Goal: Communication & Community: Answer question/provide support

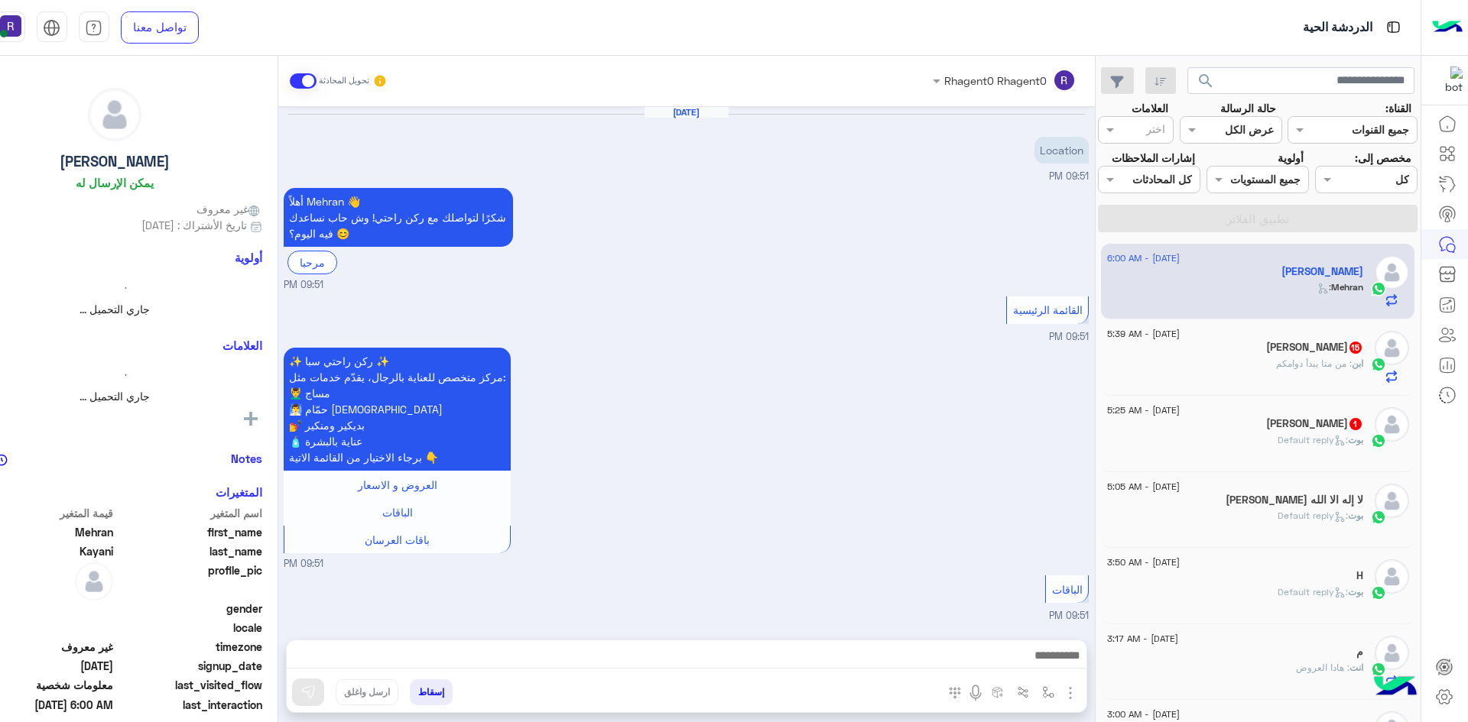
scroll to position [1687, 0]
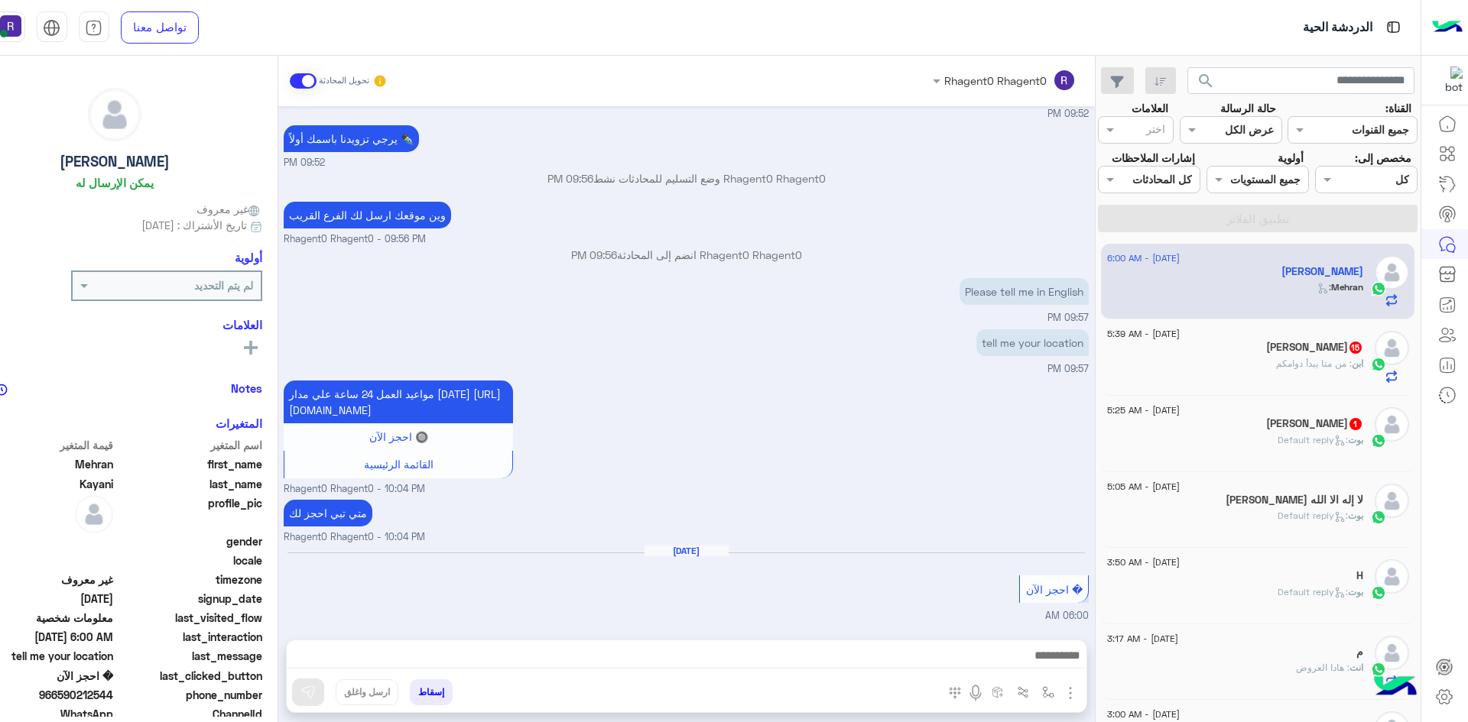
click at [1299, 369] on span ": من متا يبدأ دوامكم" at bounding box center [1314, 363] width 76 height 11
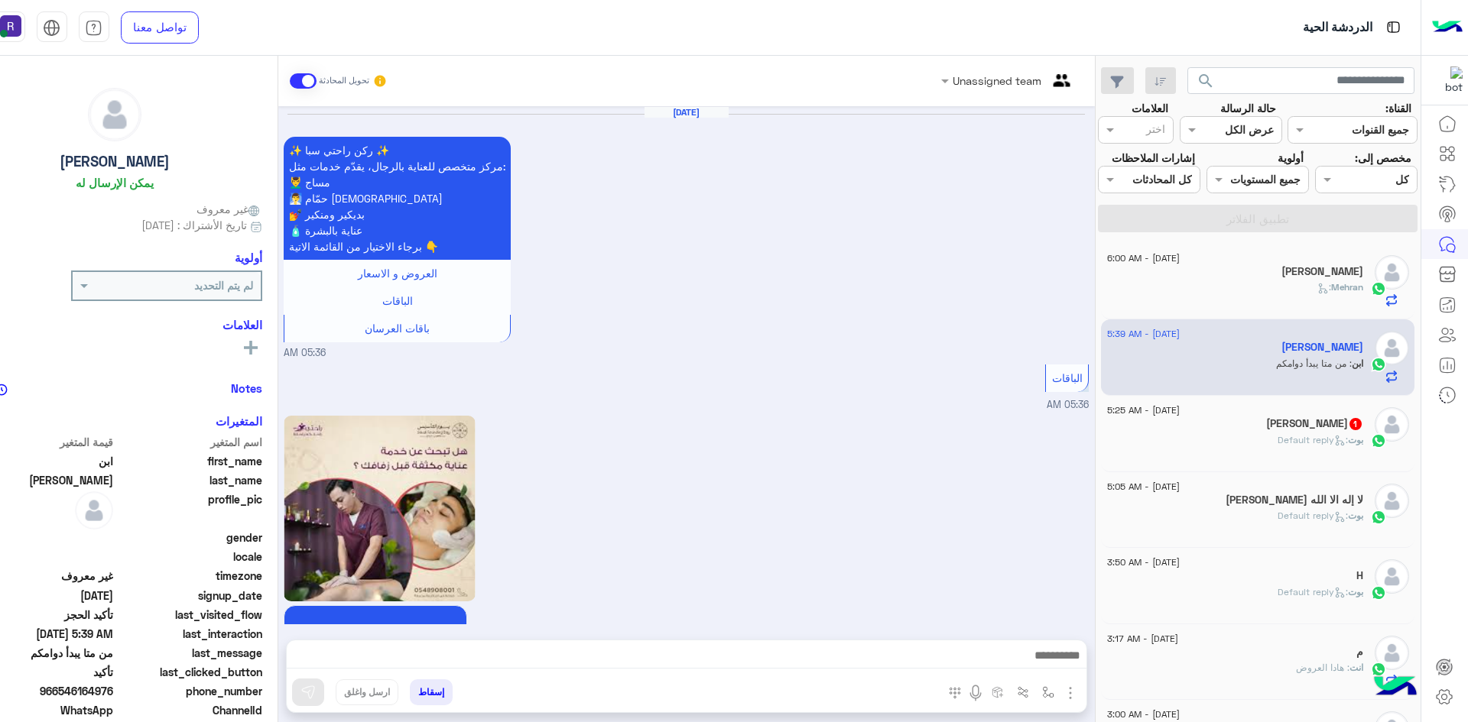
scroll to position [1470, 0]
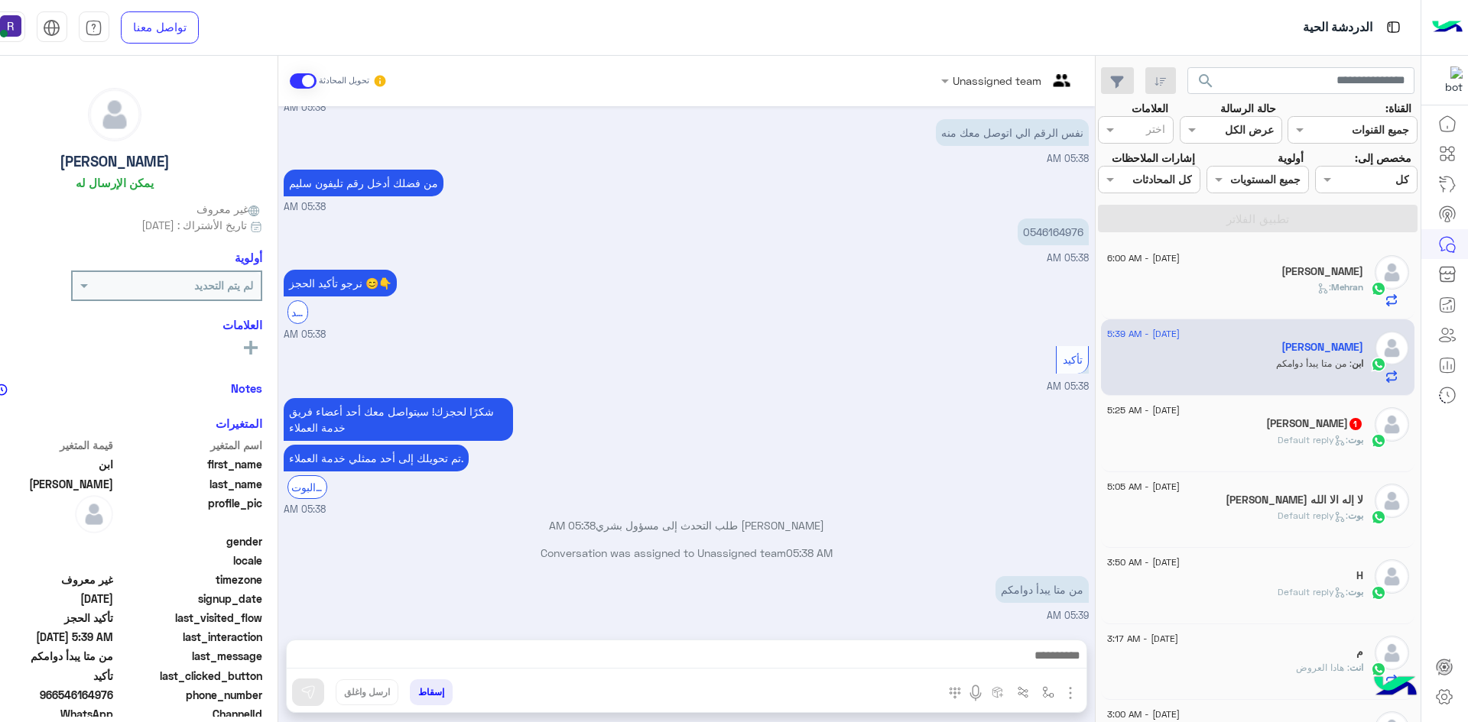
click at [936, 640] on div "إسقاط ارسل واغلق" at bounding box center [686, 676] width 801 height 73
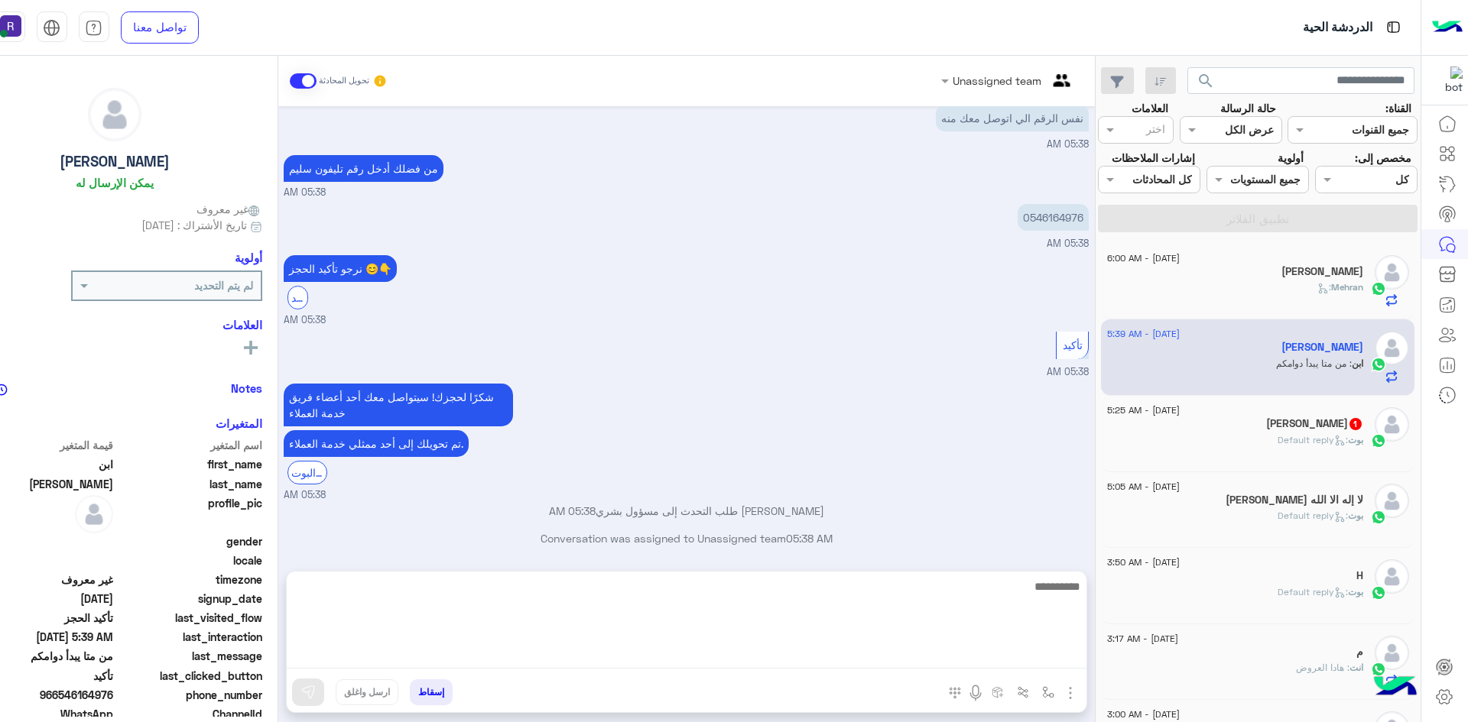
click at [927, 660] on textarea at bounding box center [687, 623] width 800 height 92
type textarea "**********"
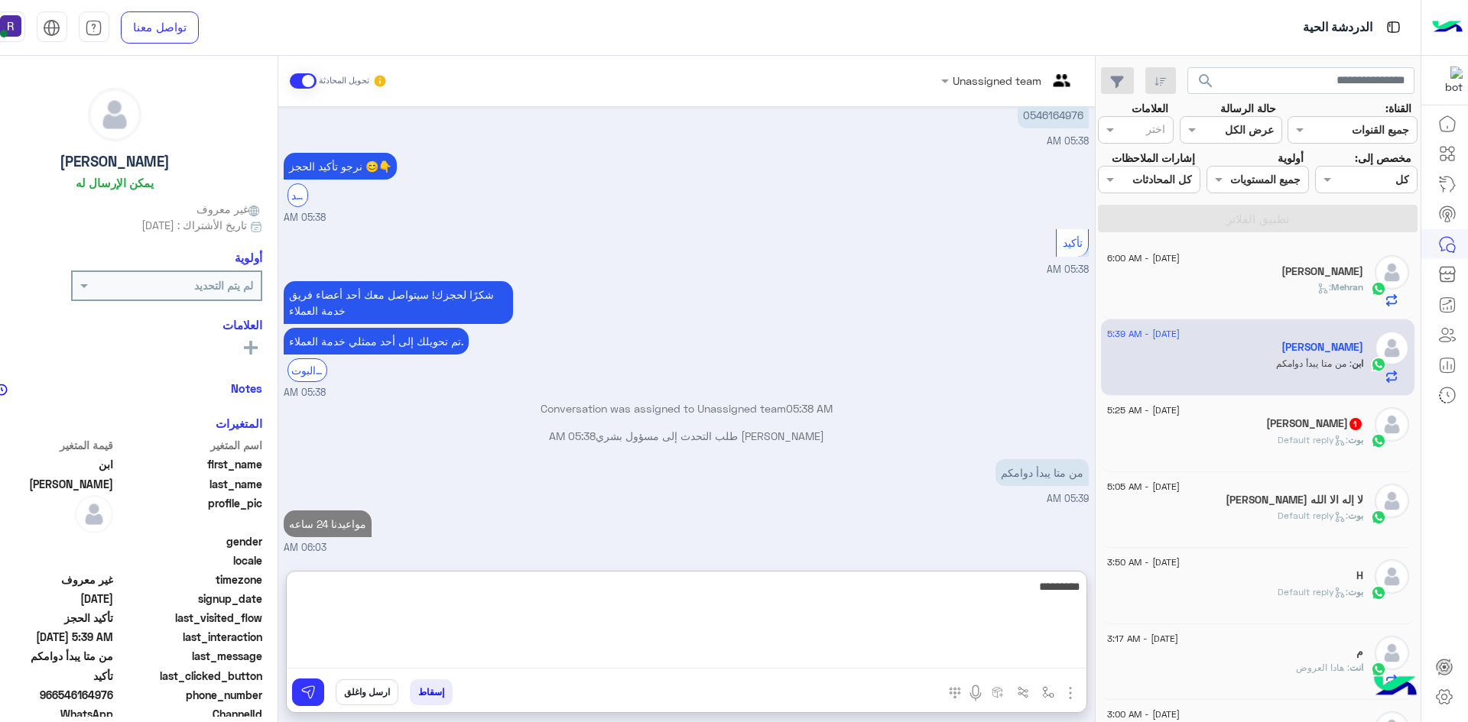
scroll to position [1615, 0]
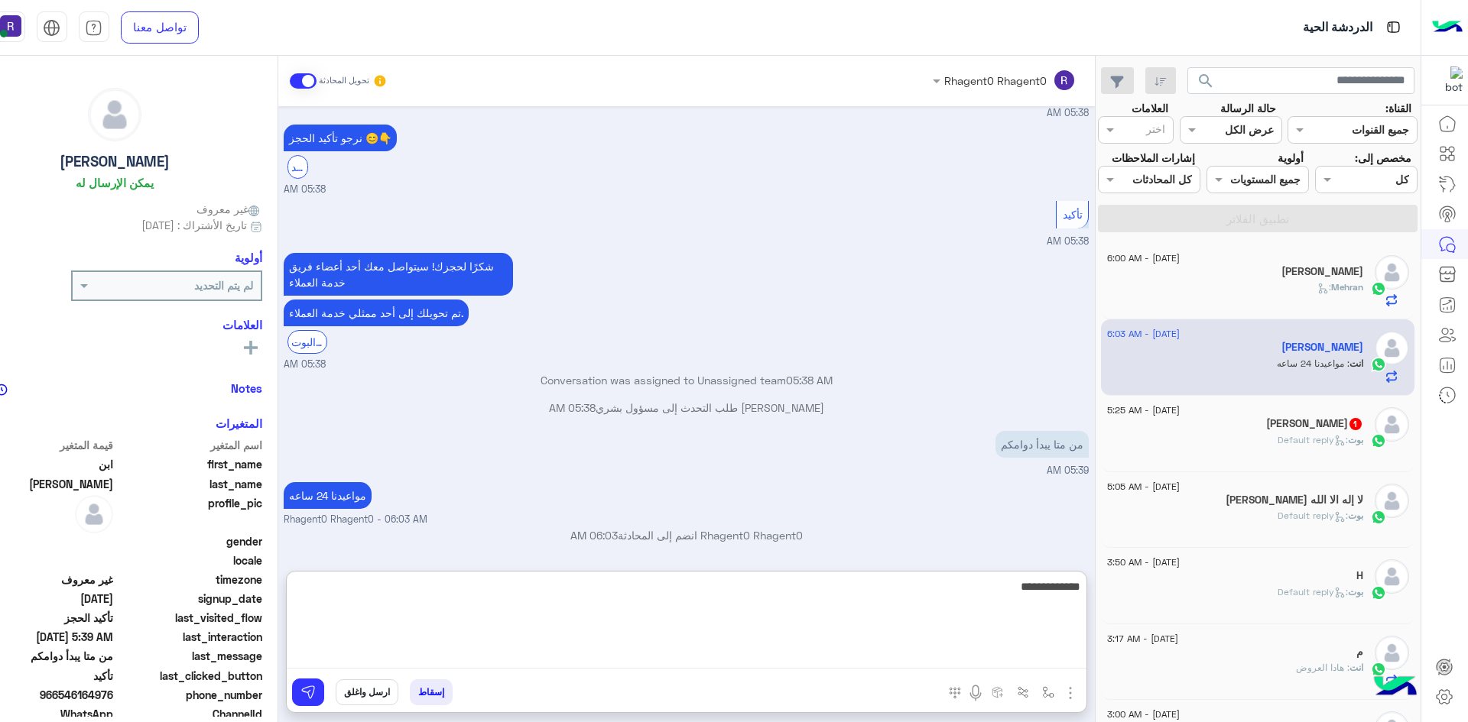
type textarea "**********"
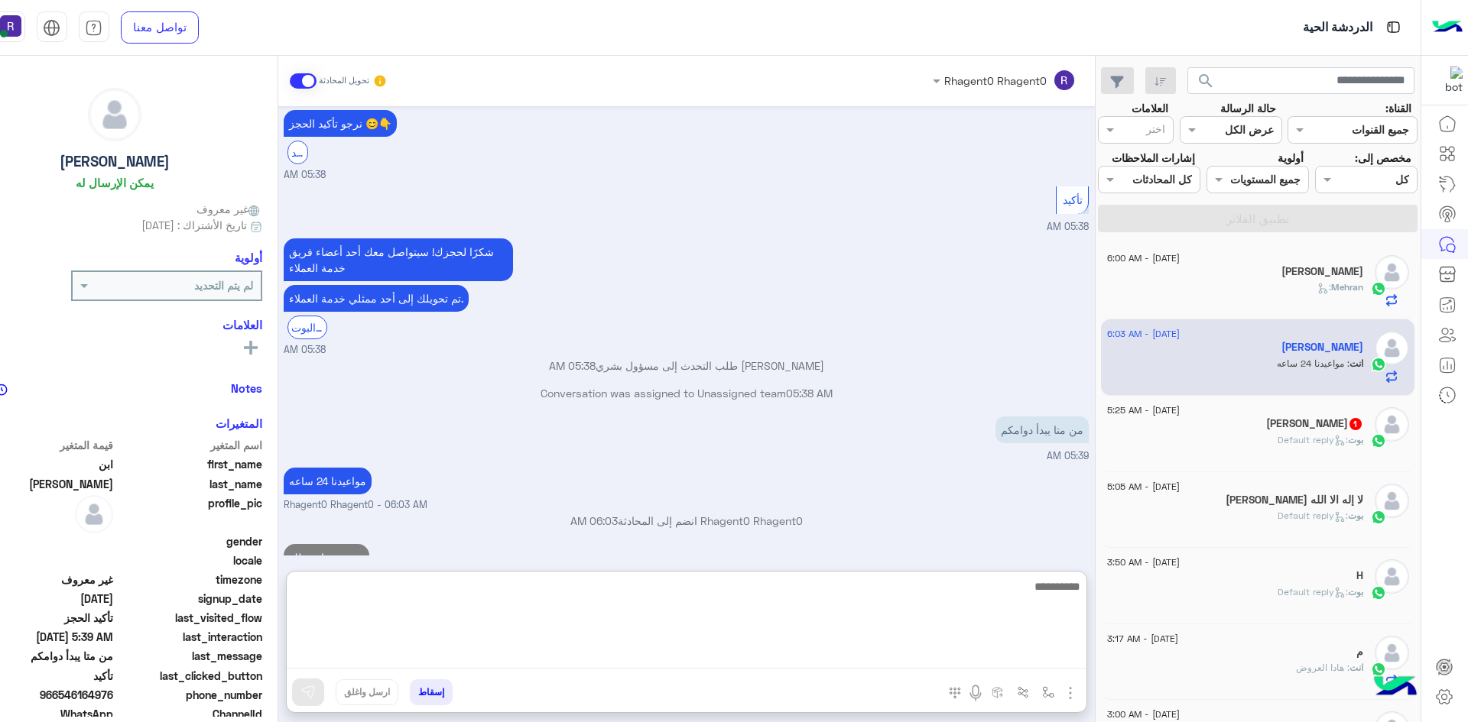
scroll to position [1663, 0]
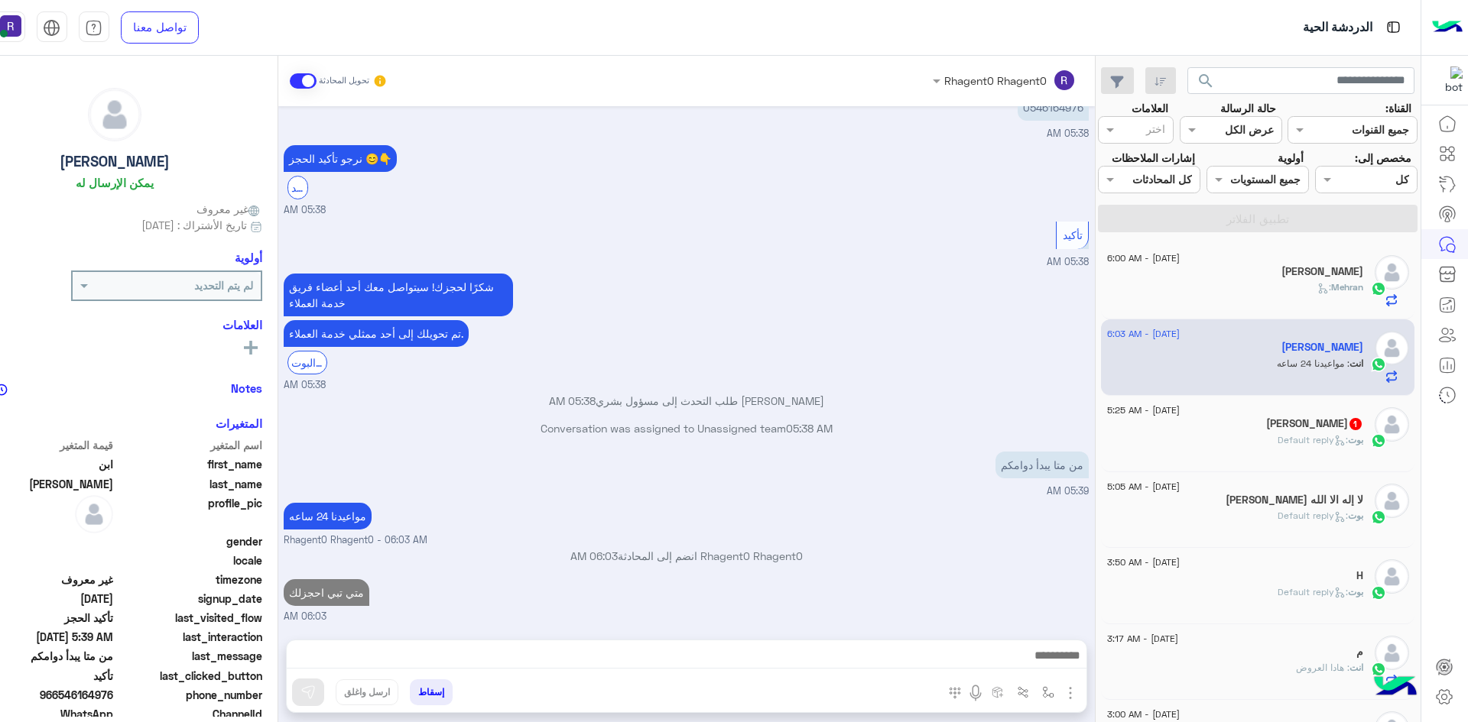
click at [1292, 430] on h5 "ahmed shif 1" at bounding box center [1314, 423] width 97 height 13
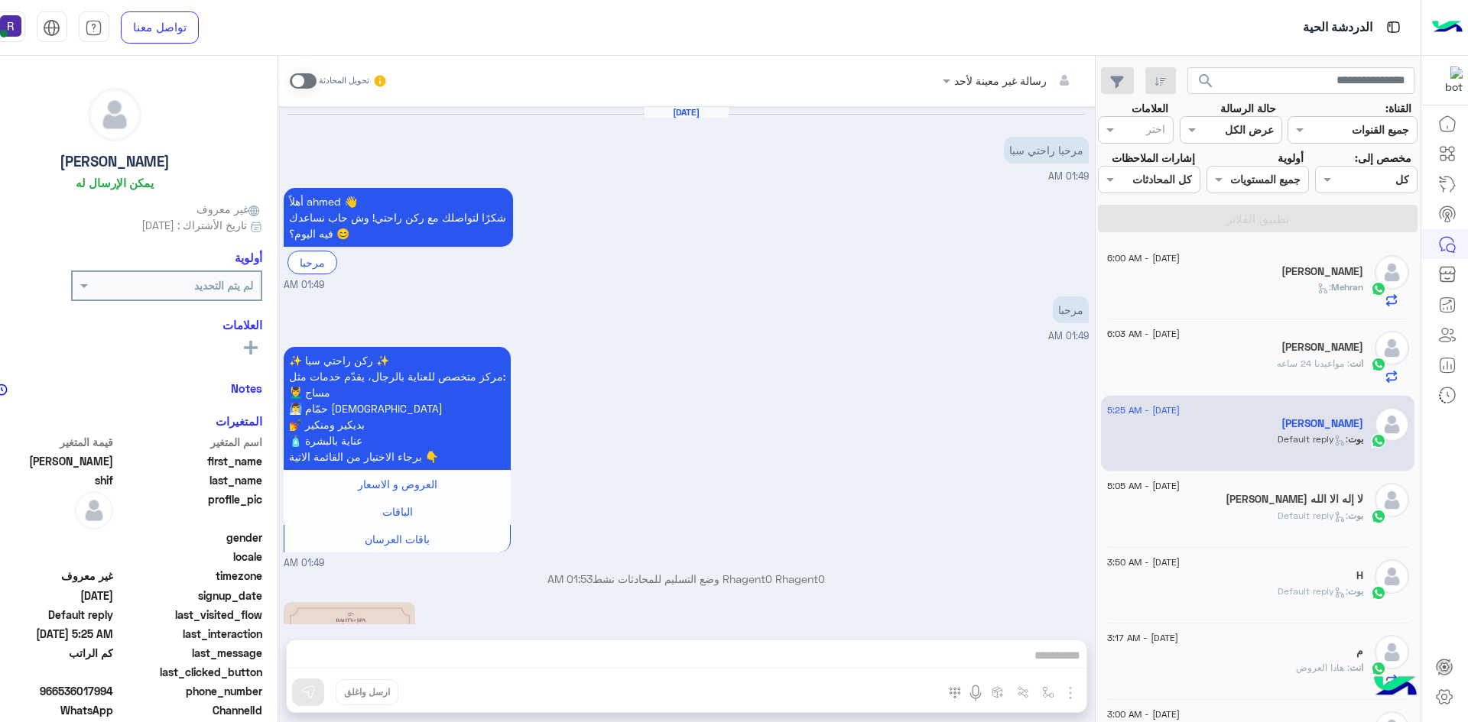
scroll to position [632, 0]
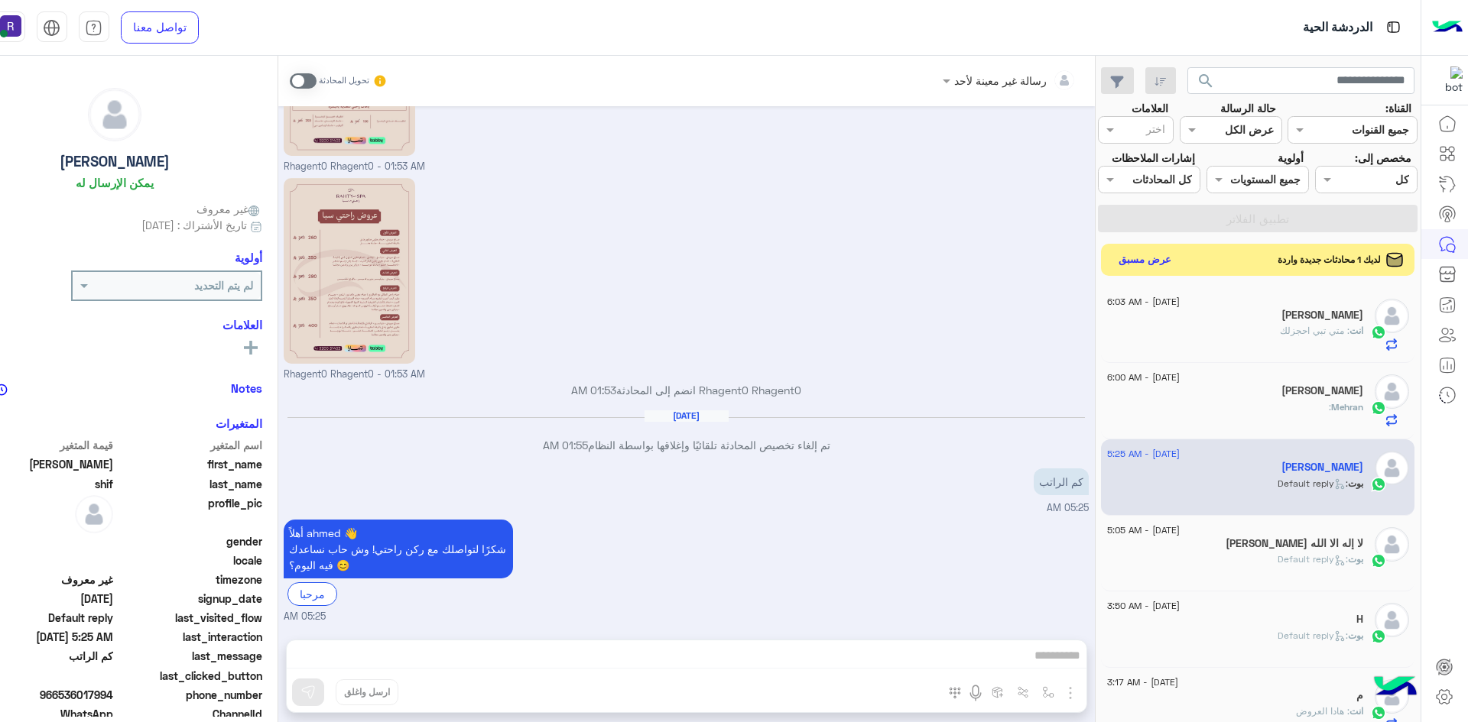
click at [1176, 270] on button "عرض مسبق" at bounding box center [1144, 259] width 64 height 21
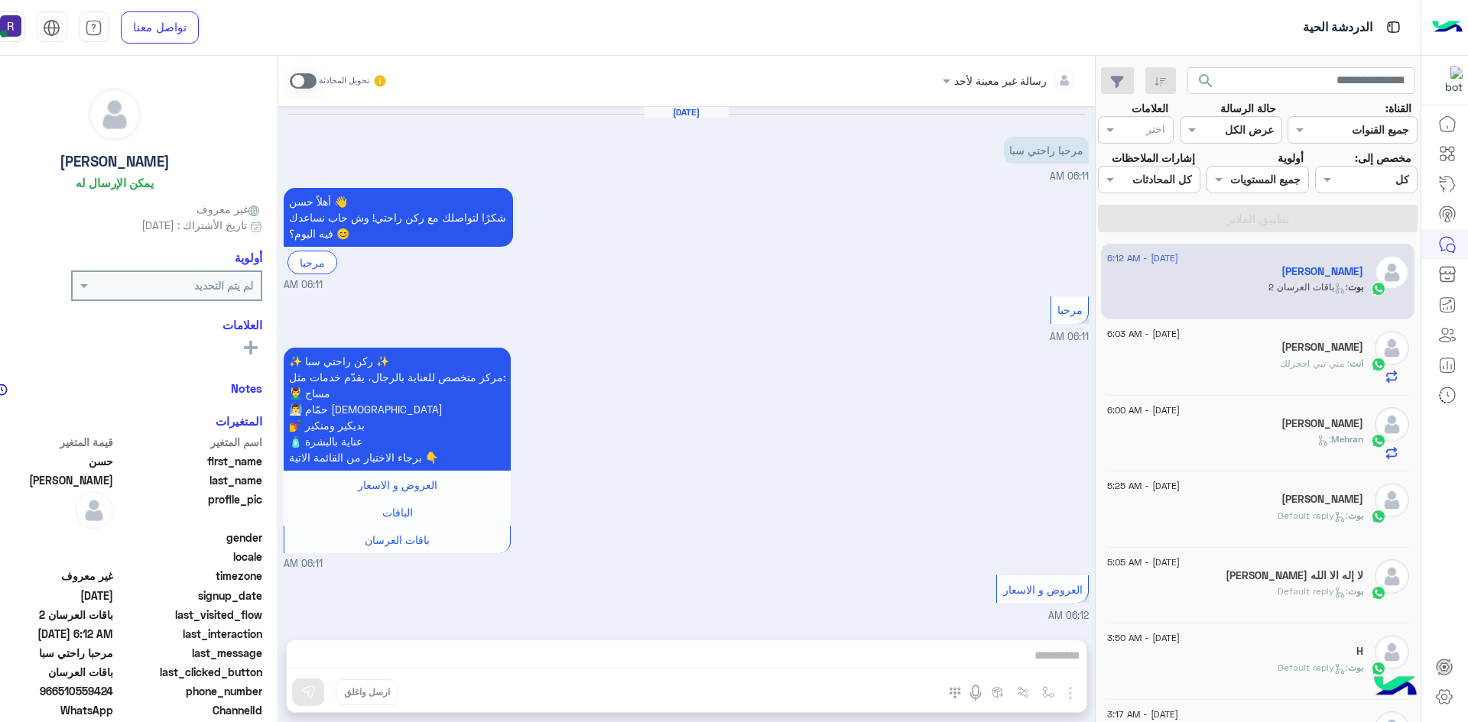
scroll to position [434, 0]
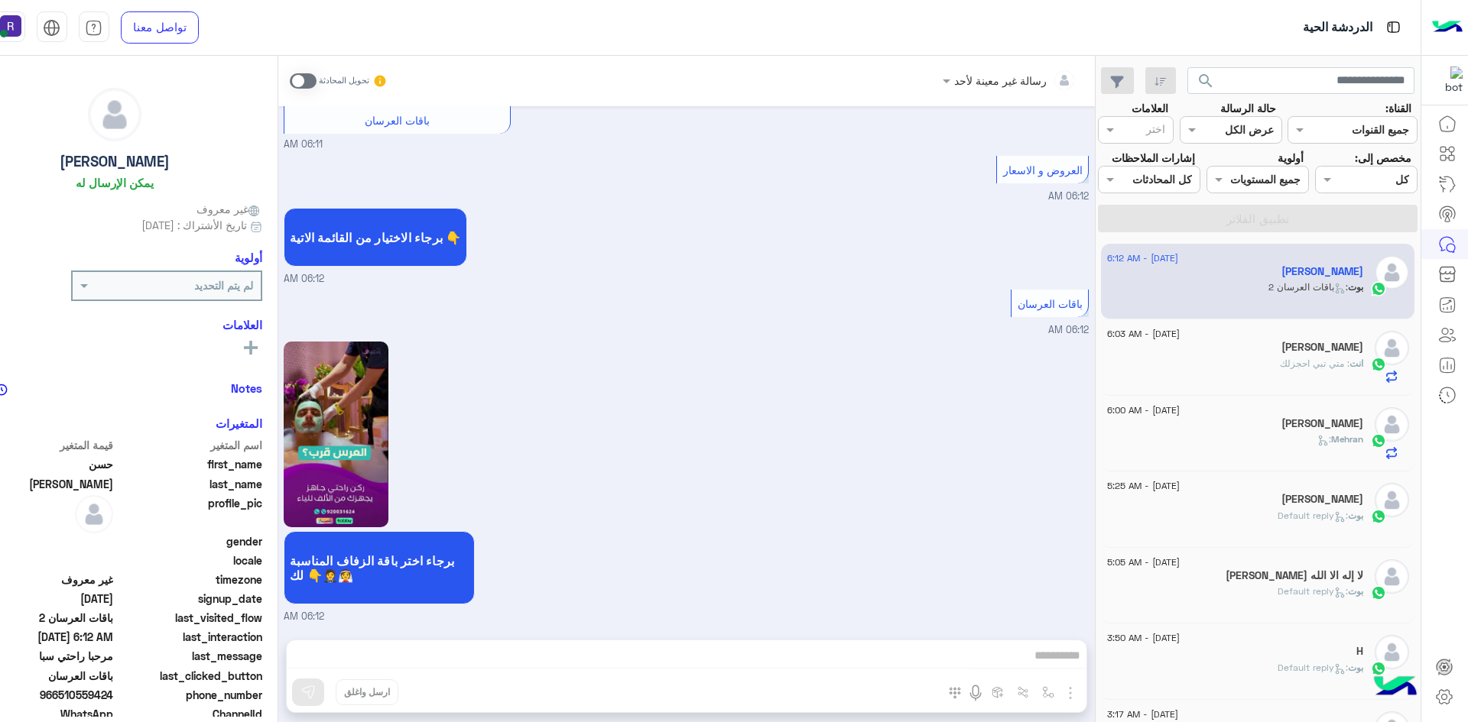
click at [1241, 357] on div "[PERSON_NAME]" at bounding box center [1235, 349] width 256 height 16
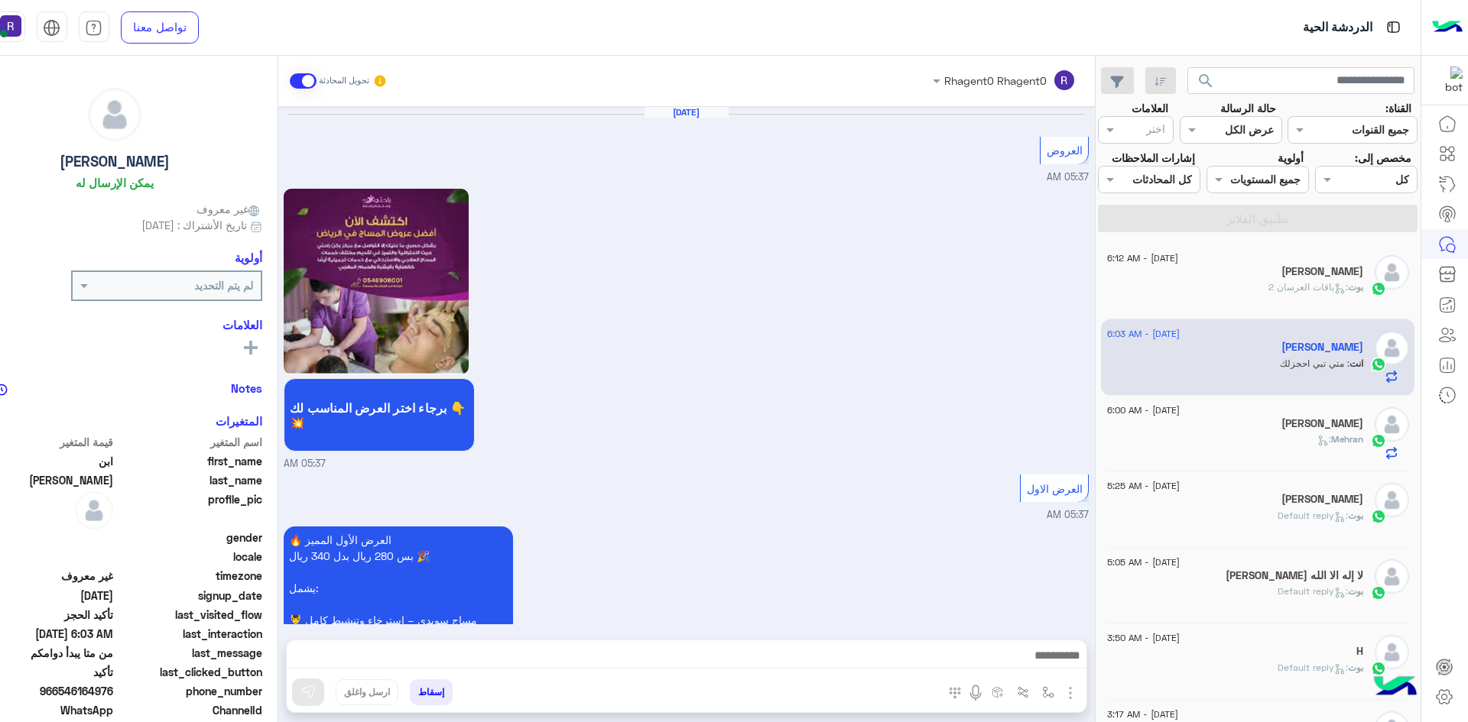
scroll to position [1029, 0]
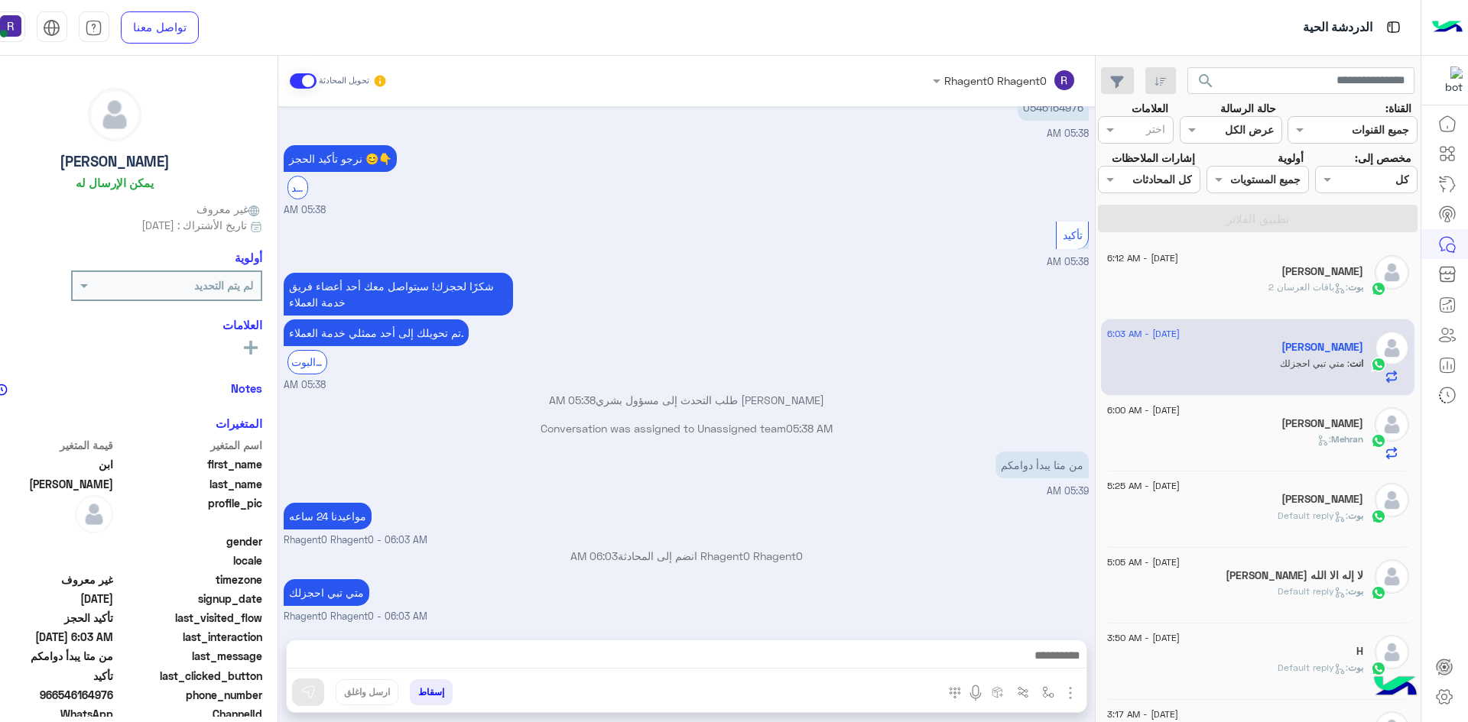
click at [1267, 452] on div "Mehran :" at bounding box center [1235, 446] width 256 height 27
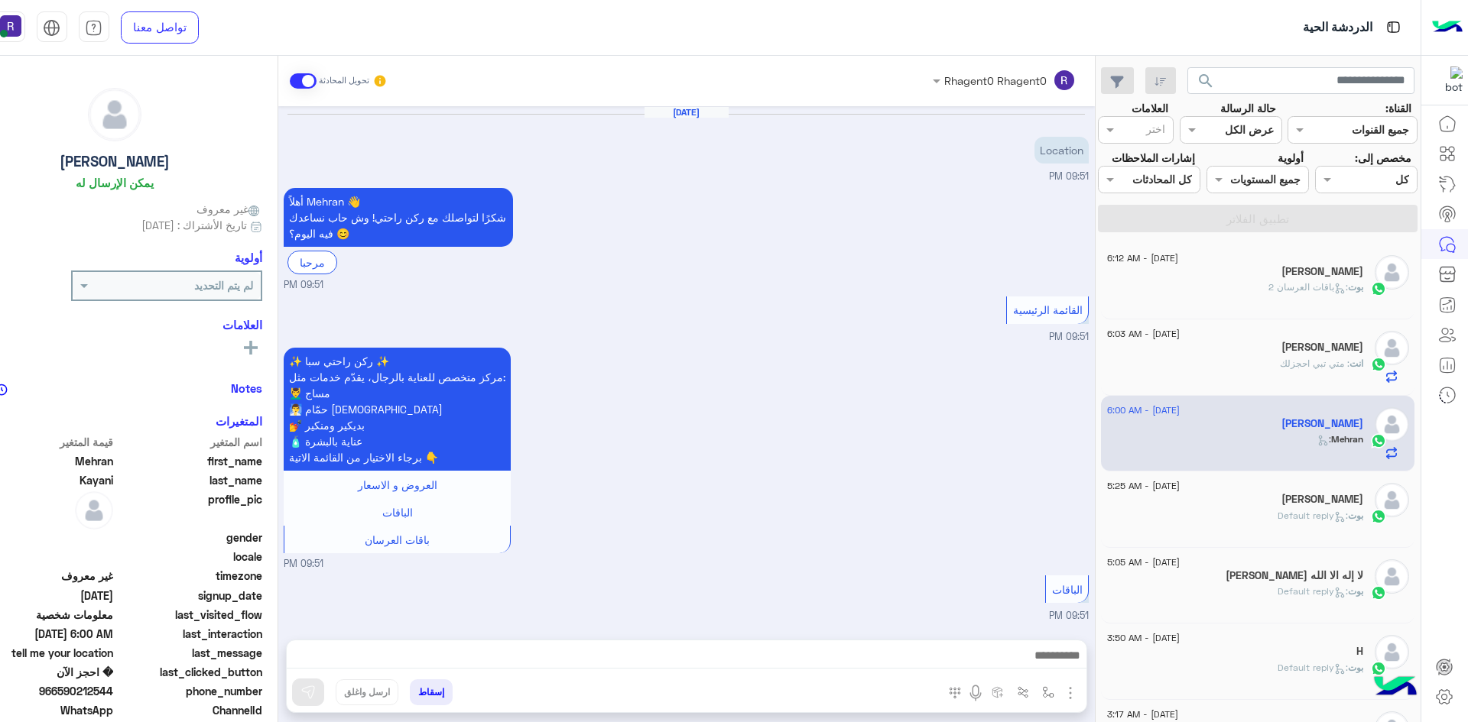
scroll to position [1687, 0]
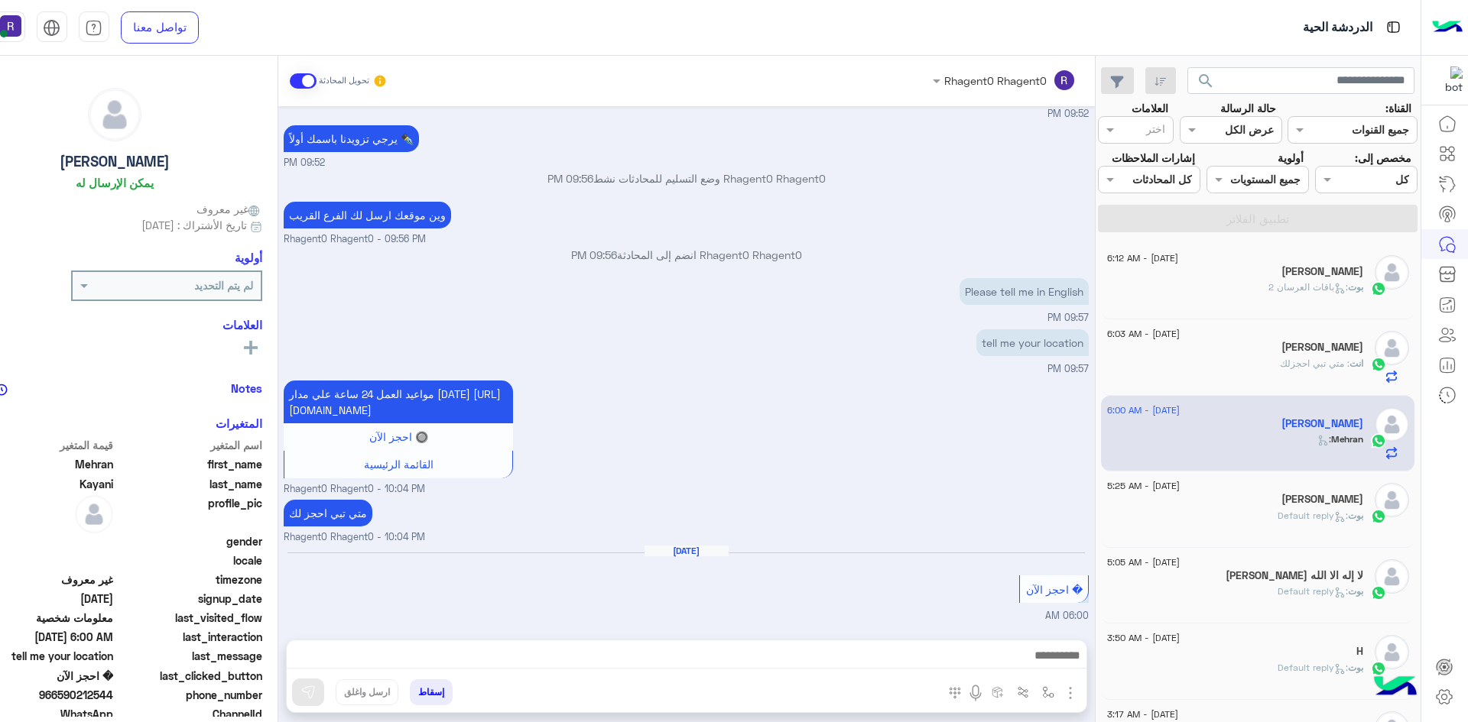
click at [1278, 536] on div "بوت : Default reply" at bounding box center [1235, 522] width 256 height 27
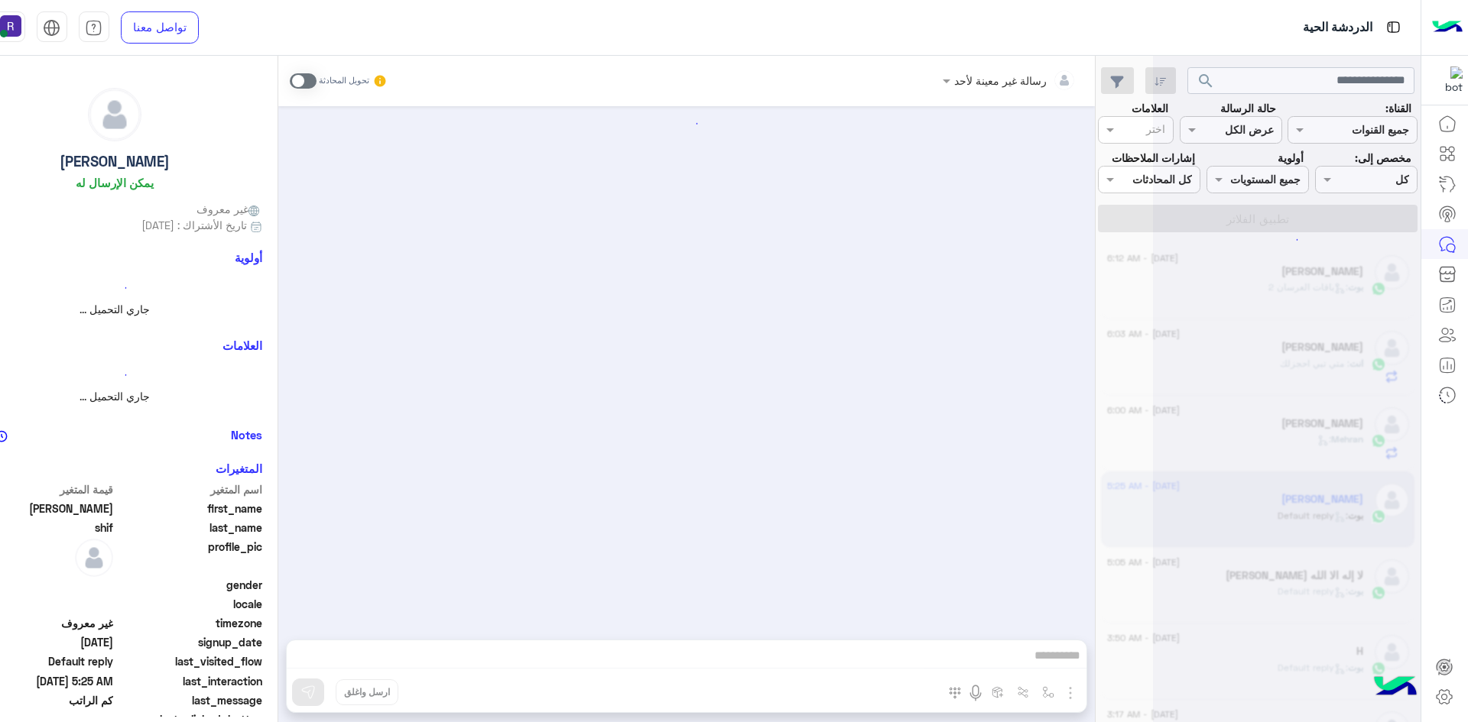
scroll to position [632, 0]
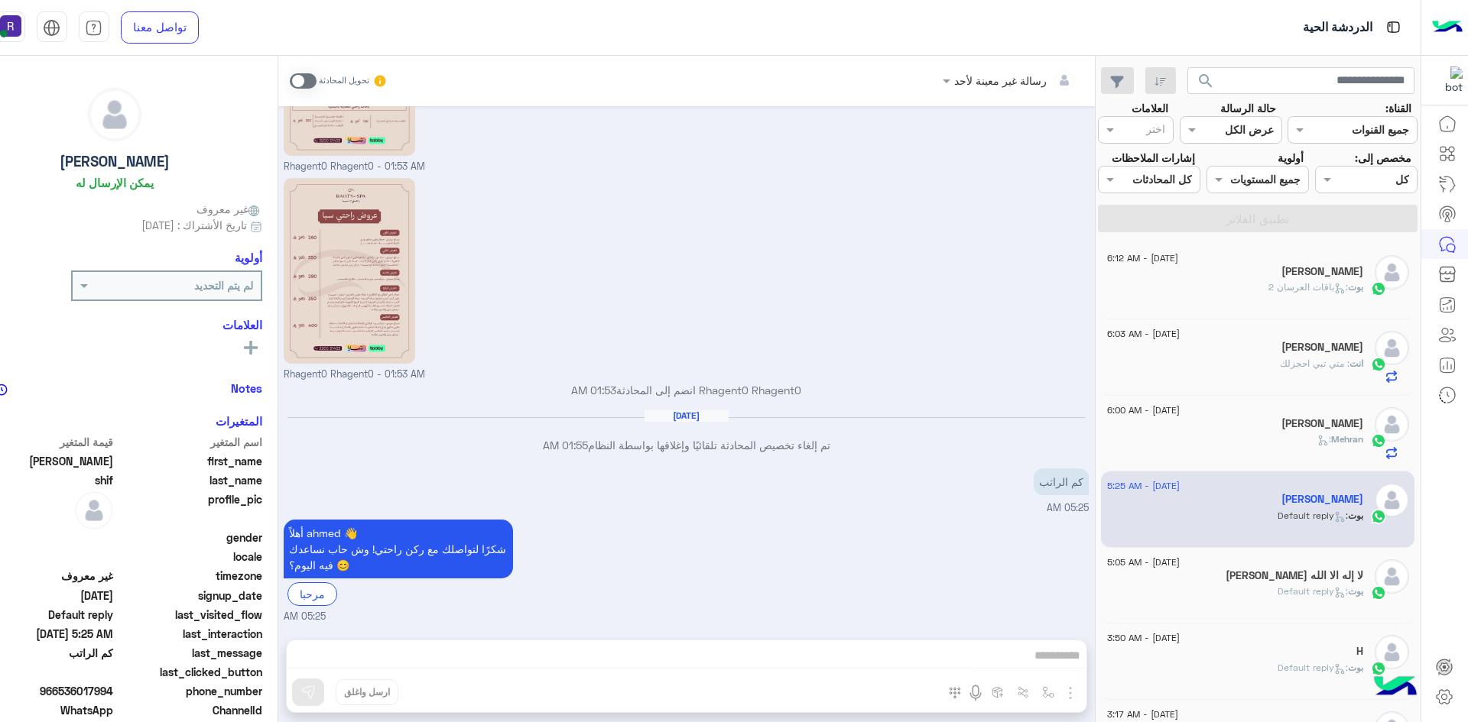
click at [1257, 609] on div "بوت : Default reply" at bounding box center [1235, 598] width 256 height 27
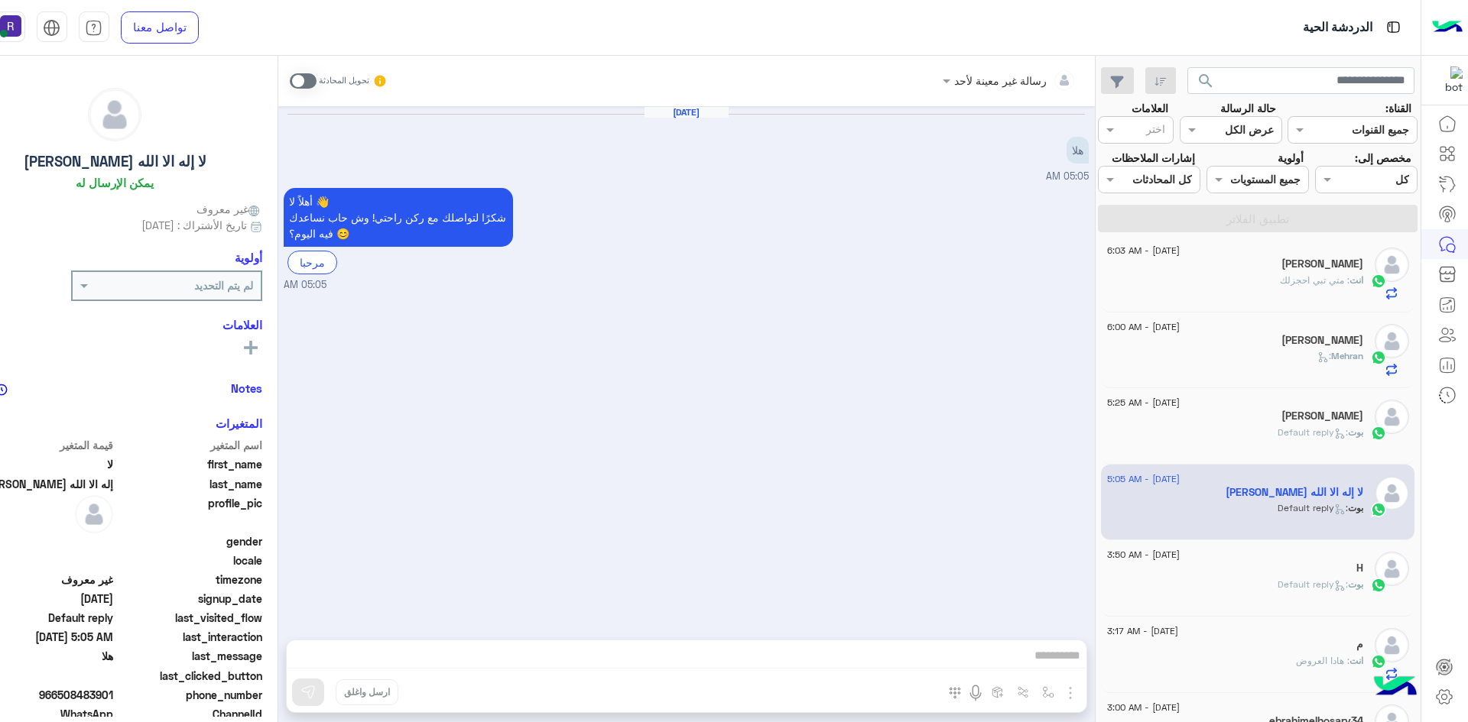
scroll to position [229, 0]
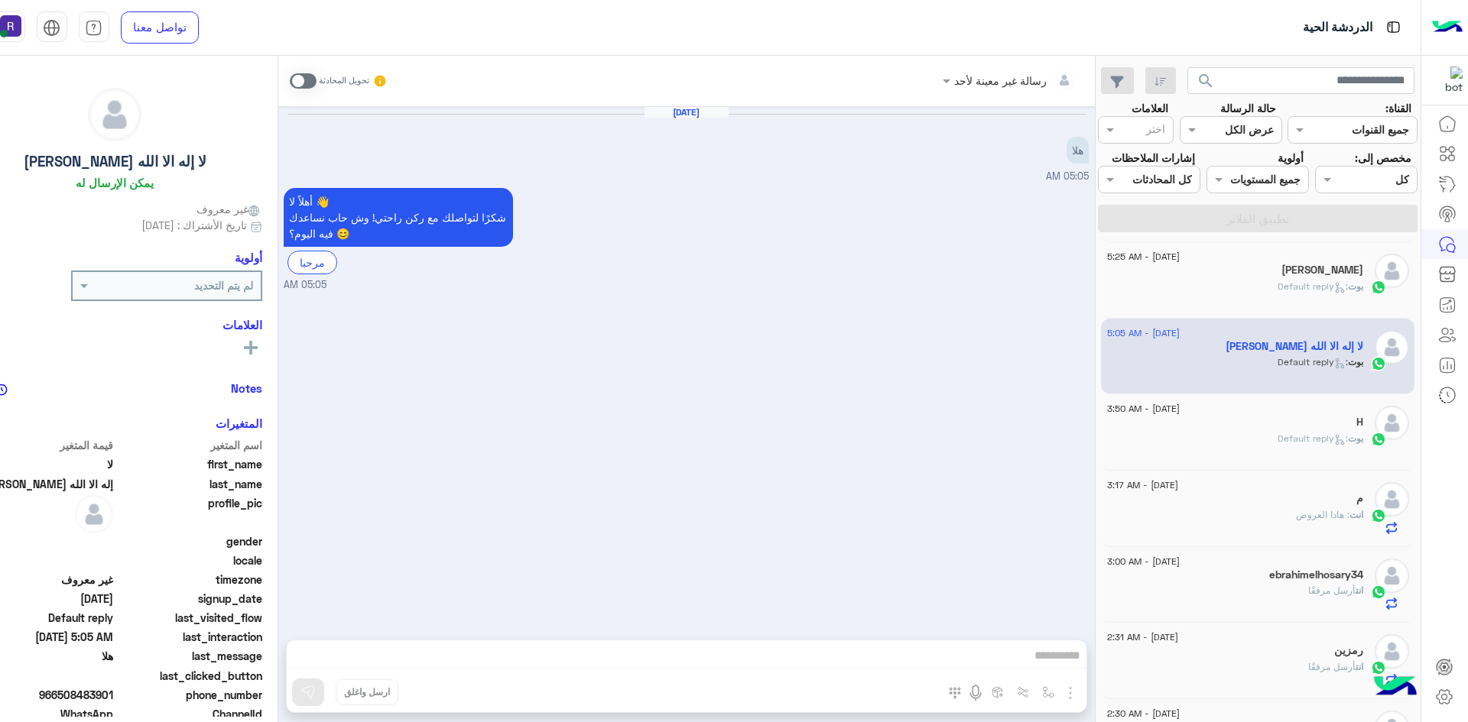
click at [1277, 444] on span ": Default reply" at bounding box center [1312, 438] width 70 height 11
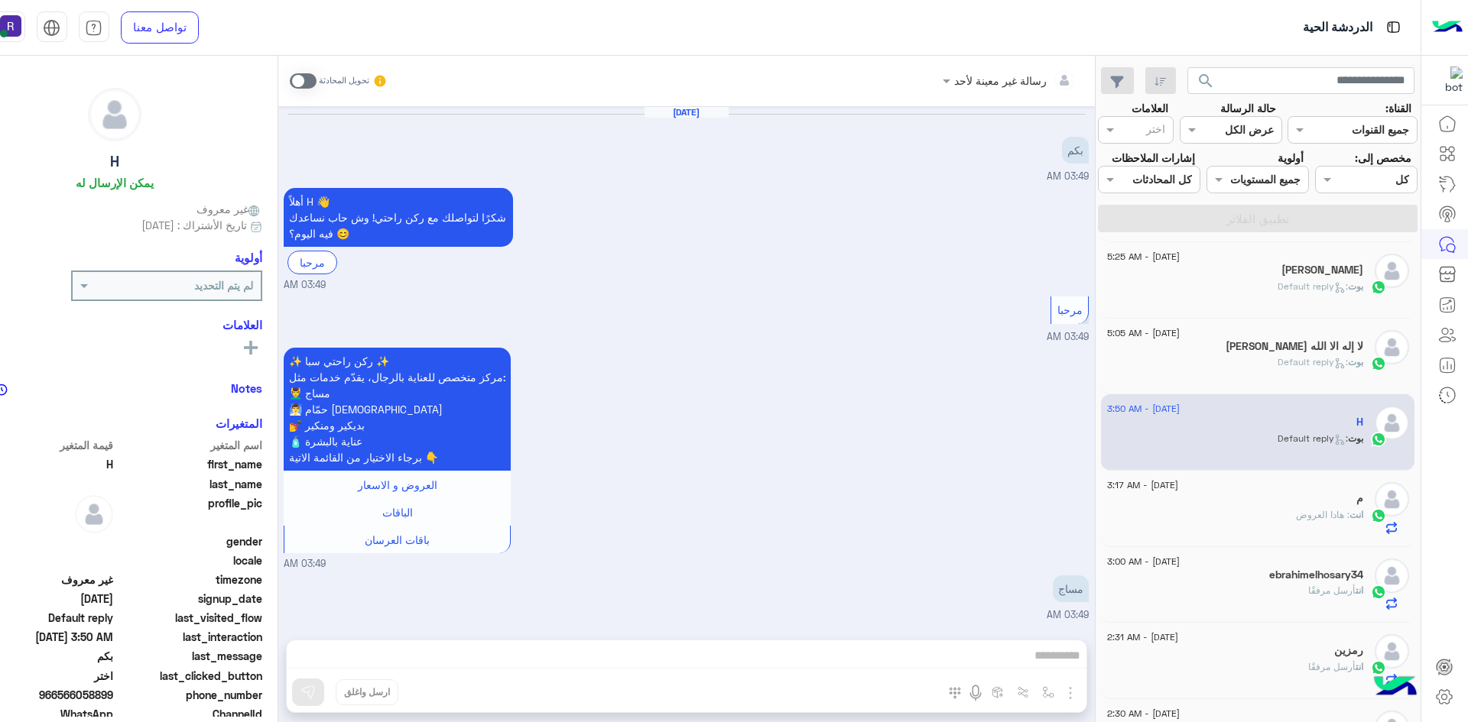
scroll to position [803, 0]
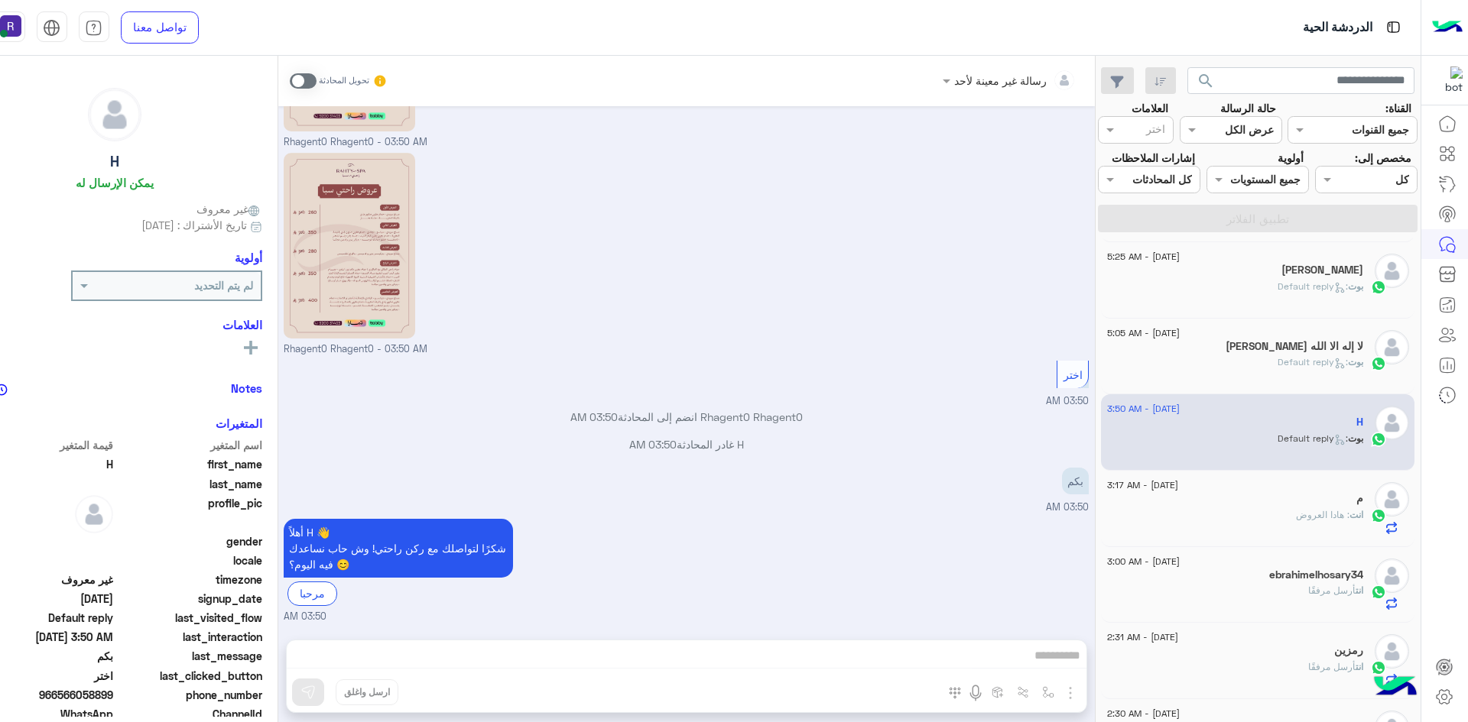
click at [1246, 529] on div "انت : هادا العروض" at bounding box center [1235, 521] width 256 height 27
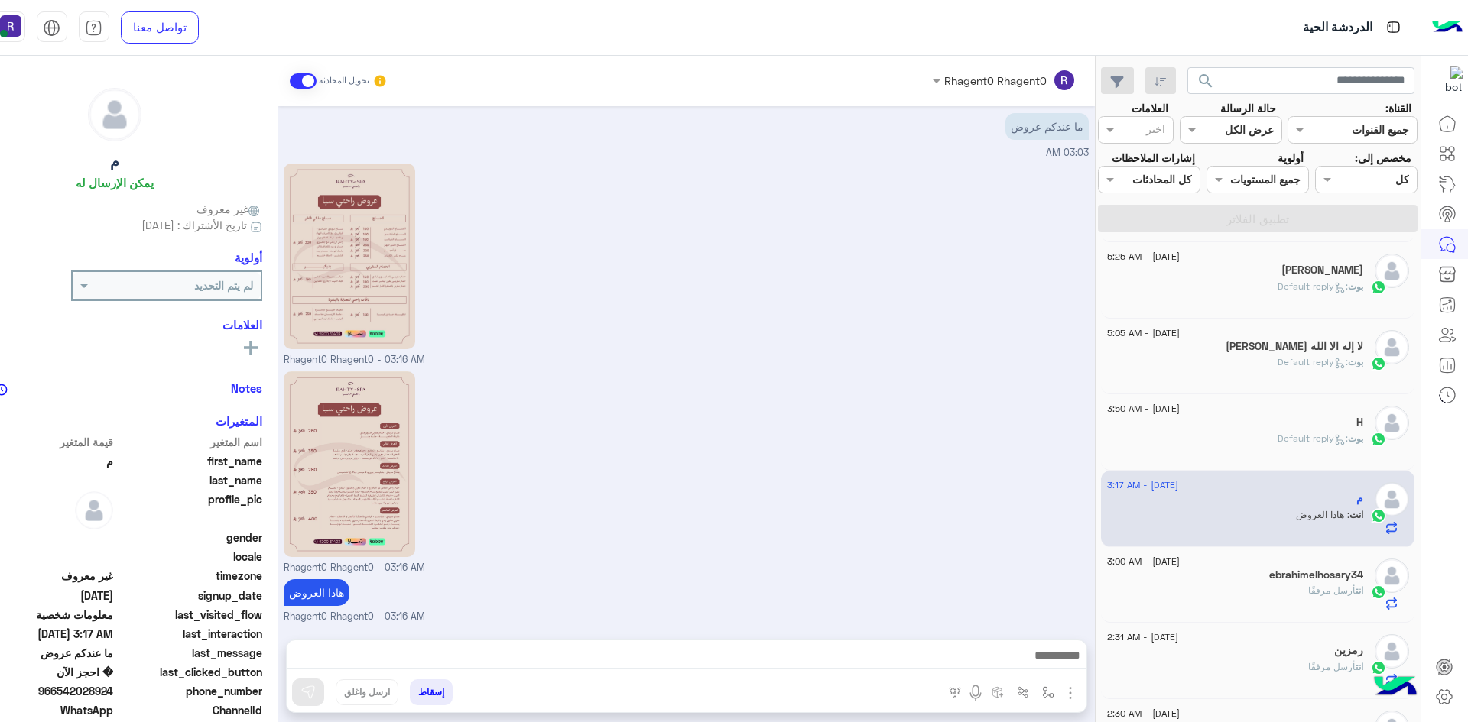
scroll to position [459, 0]
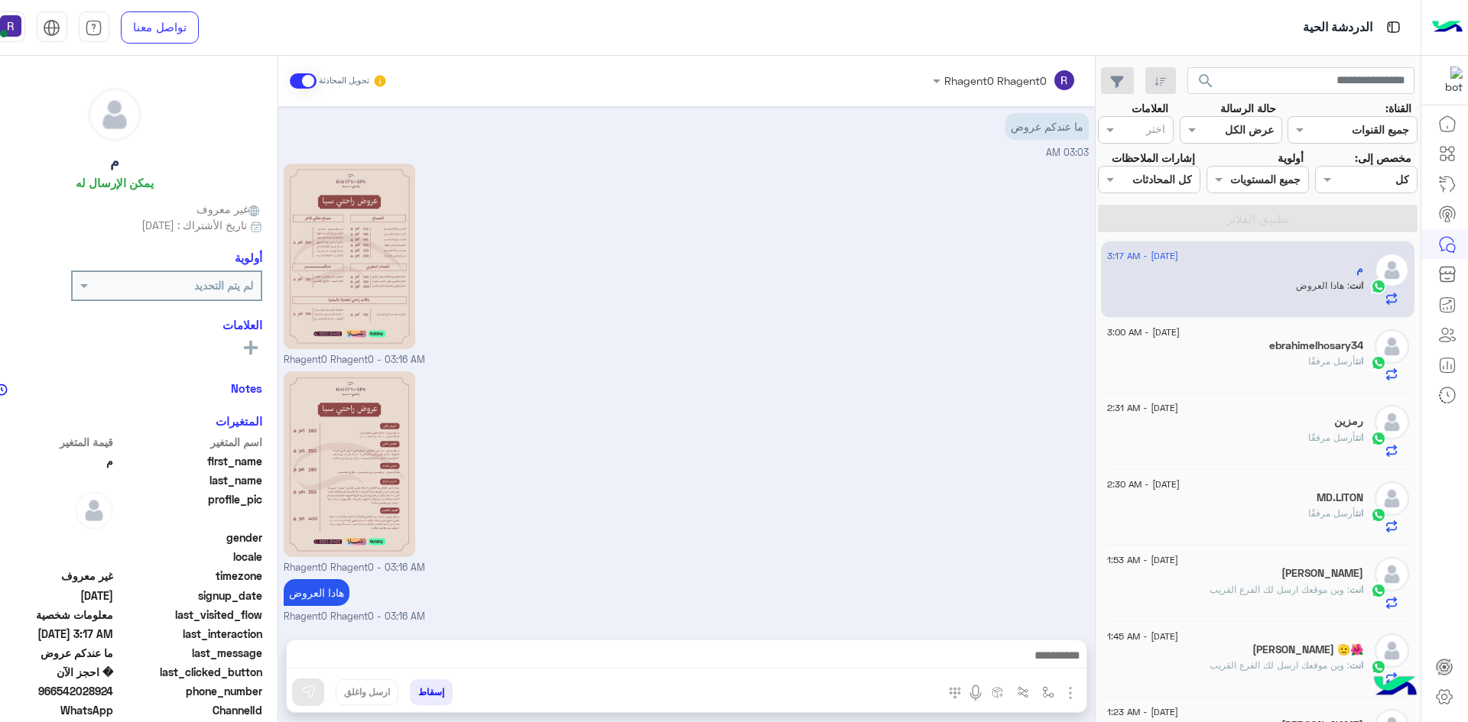
click at [1256, 378] on div "انت أرسل مرفقًا" at bounding box center [1235, 368] width 256 height 27
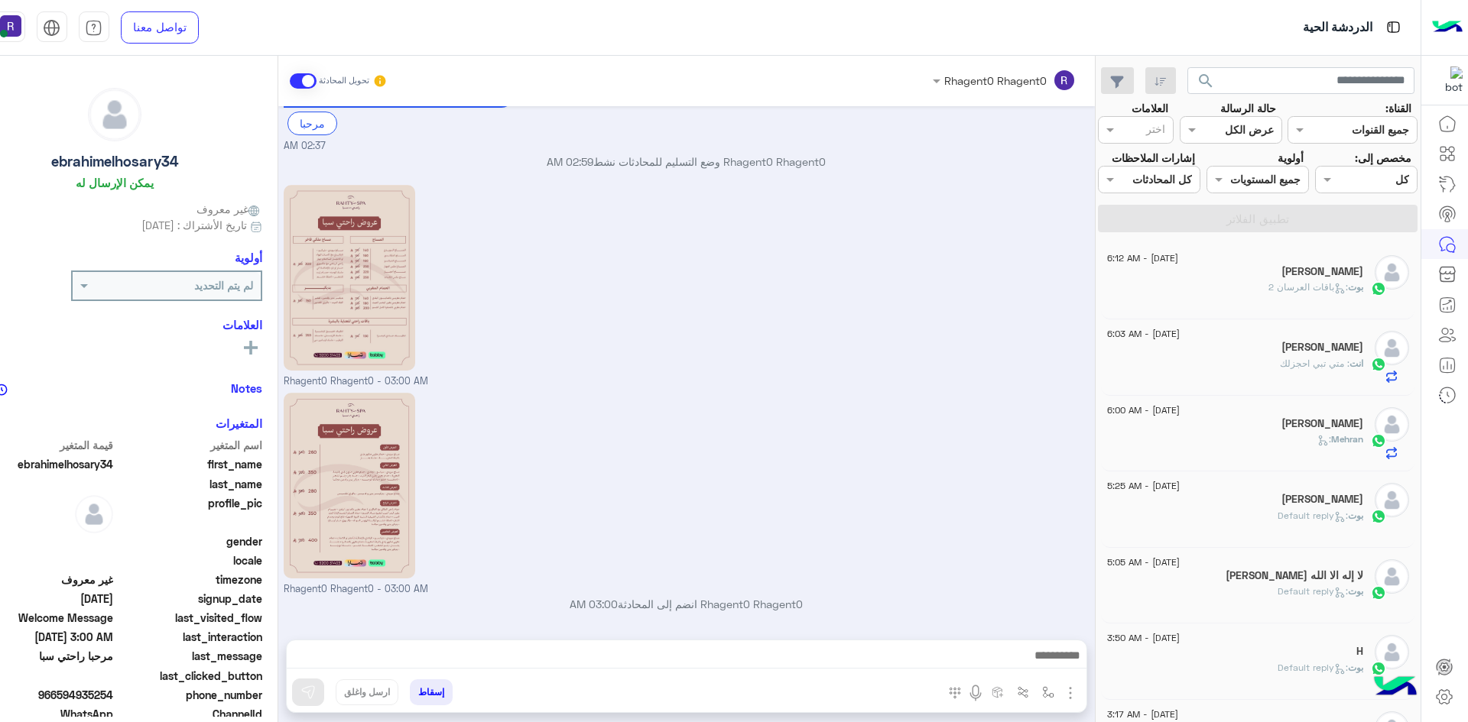
click at [1234, 307] on div "بوت : باقات العرسان 2" at bounding box center [1235, 294] width 256 height 27
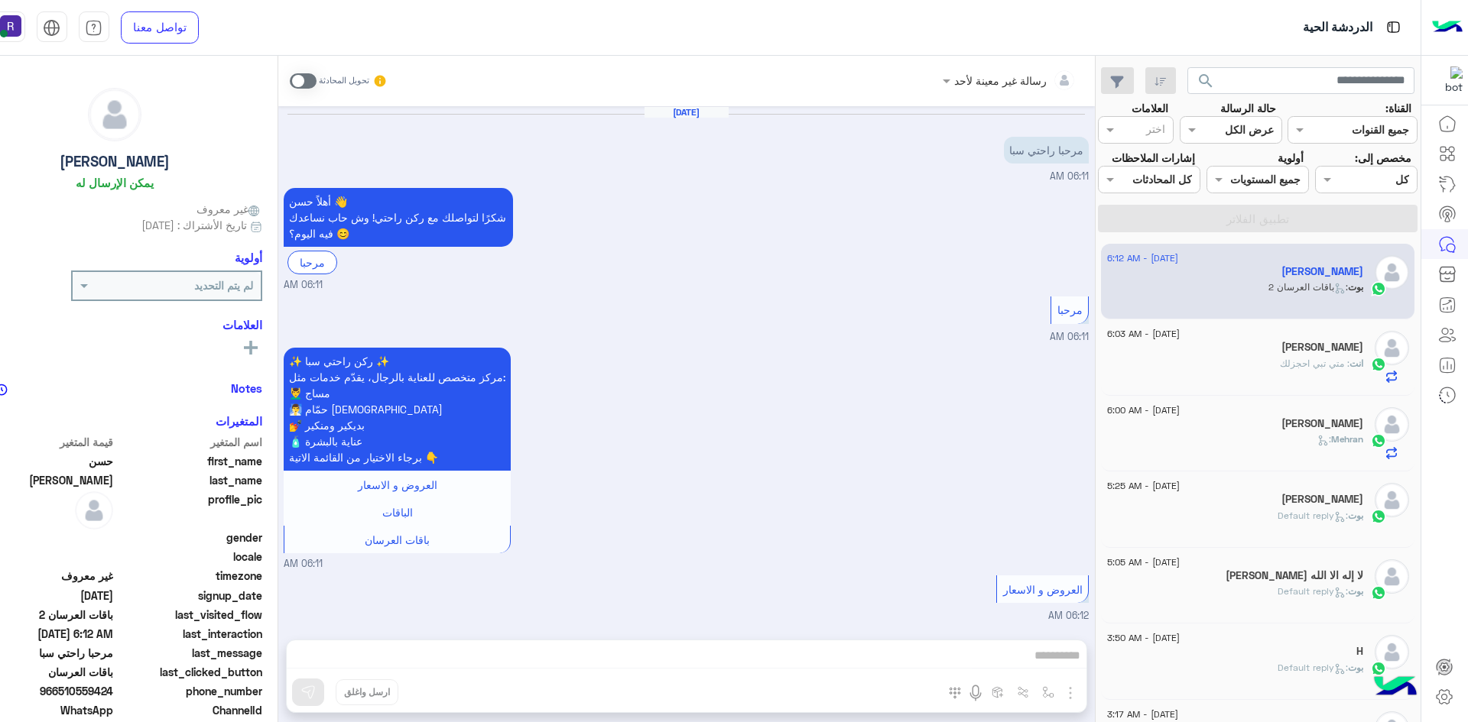
scroll to position [434, 0]
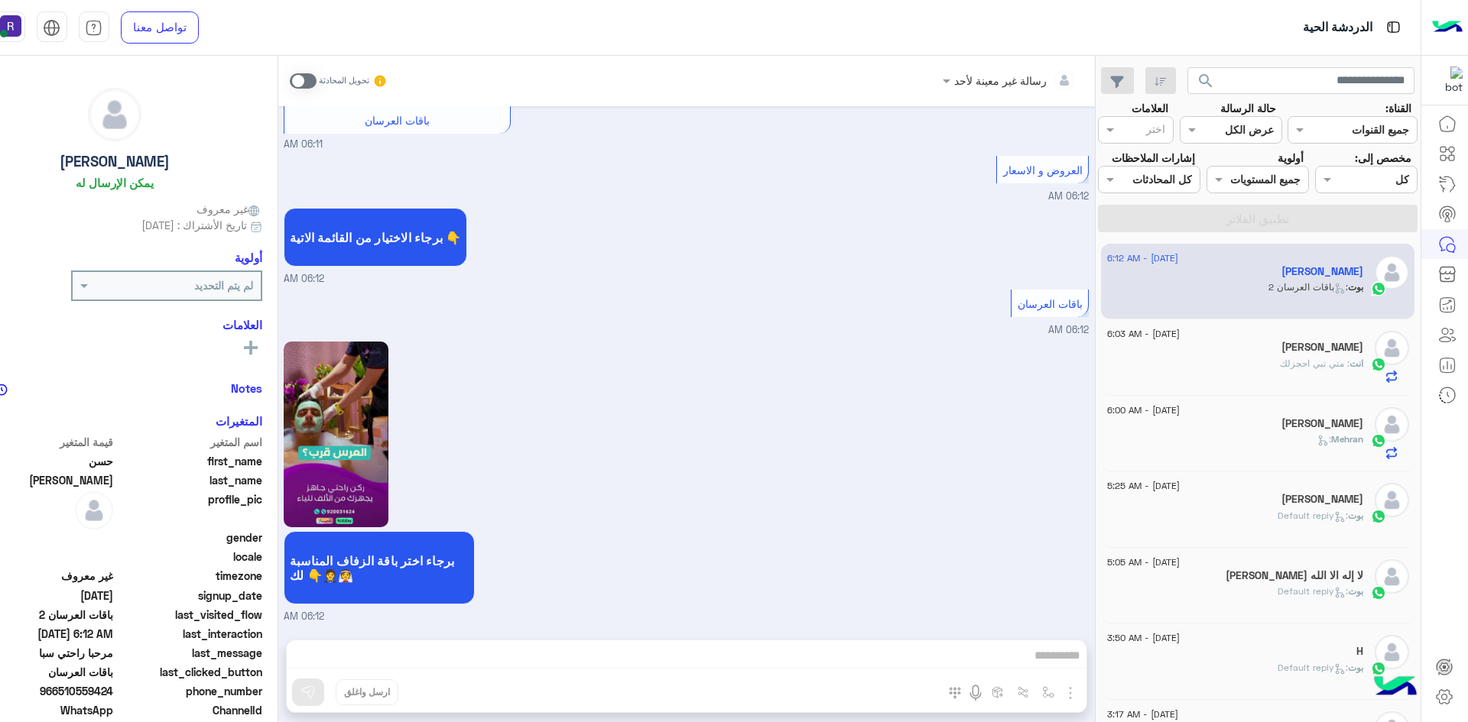
click at [1263, 384] on div "انت : متي تبي احجزلك" at bounding box center [1235, 370] width 256 height 27
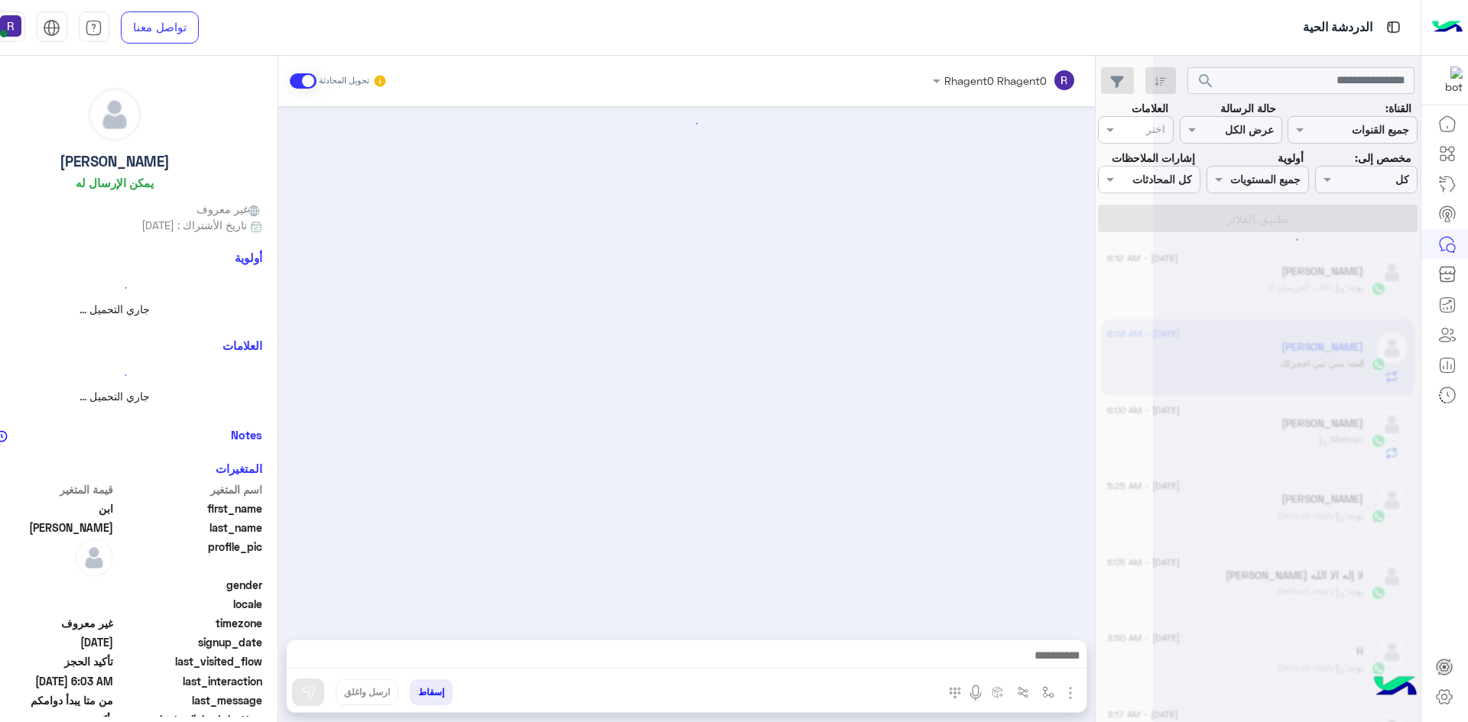
scroll to position [1029, 0]
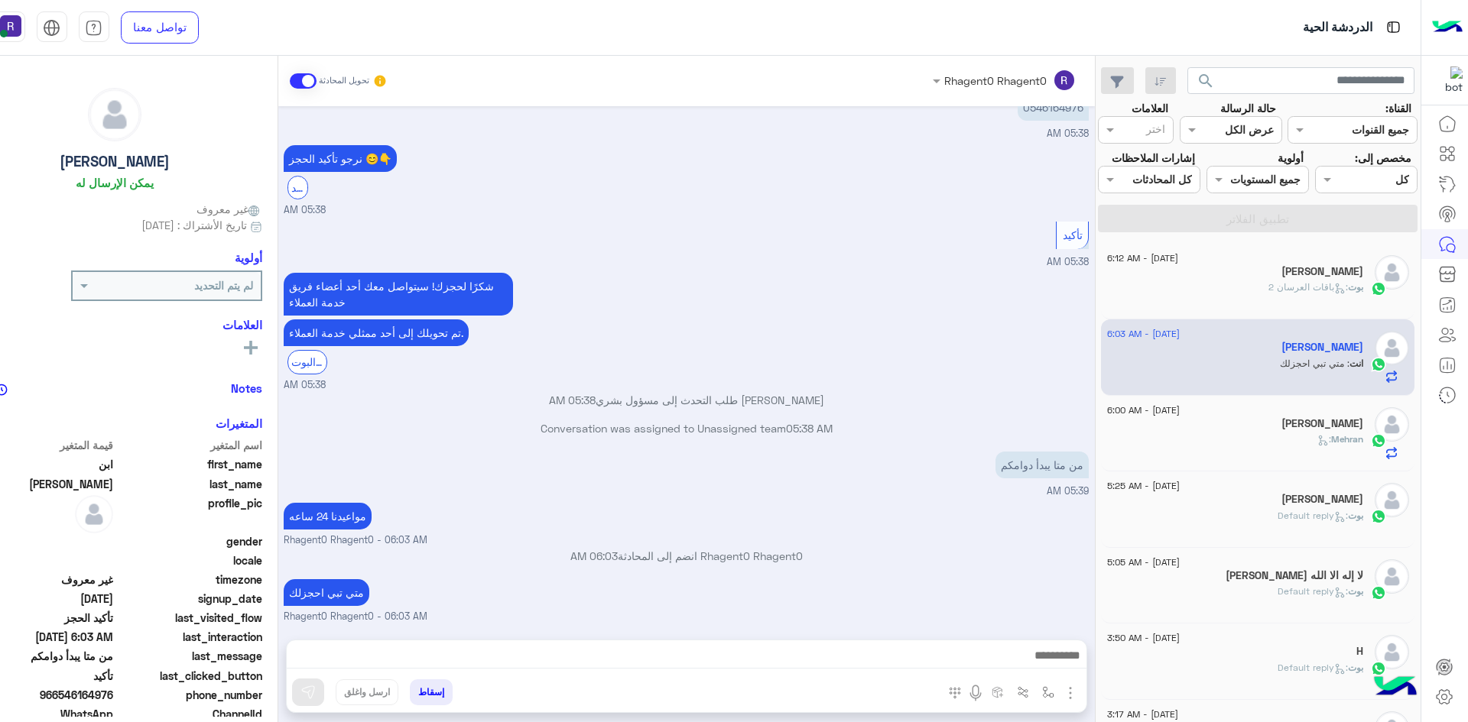
click at [1251, 307] on div "بوت : باقات العرسان 2" at bounding box center [1235, 294] width 256 height 27
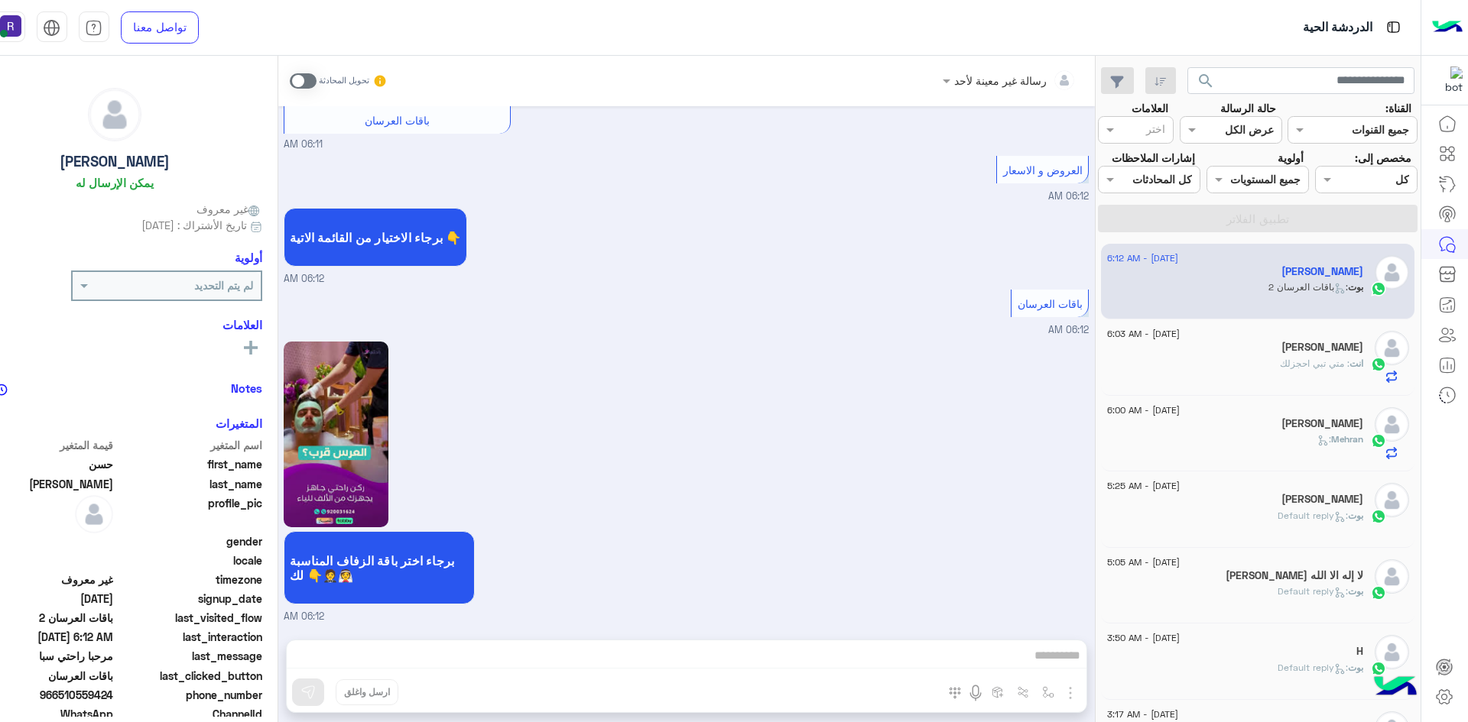
click at [1274, 357] on div "[PERSON_NAME]" at bounding box center [1235, 349] width 256 height 16
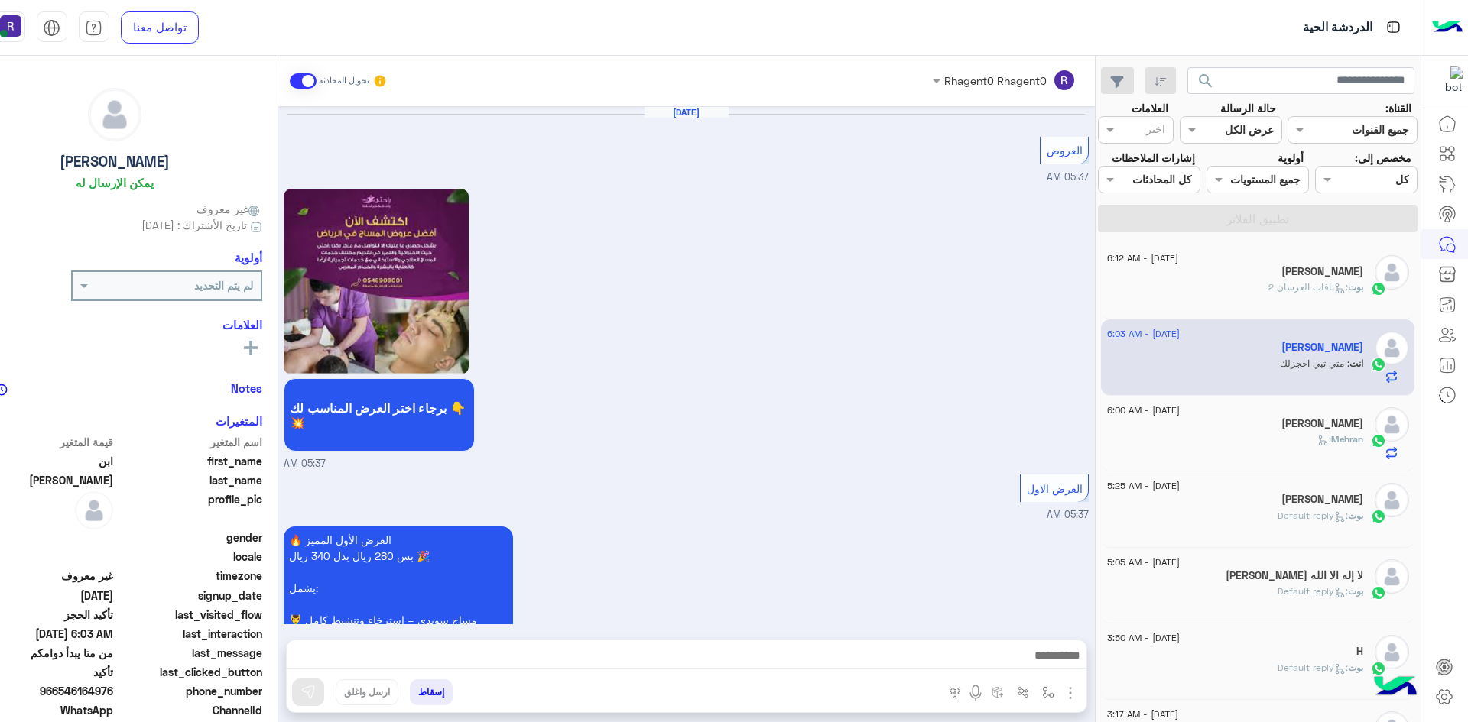
scroll to position [1029, 0]
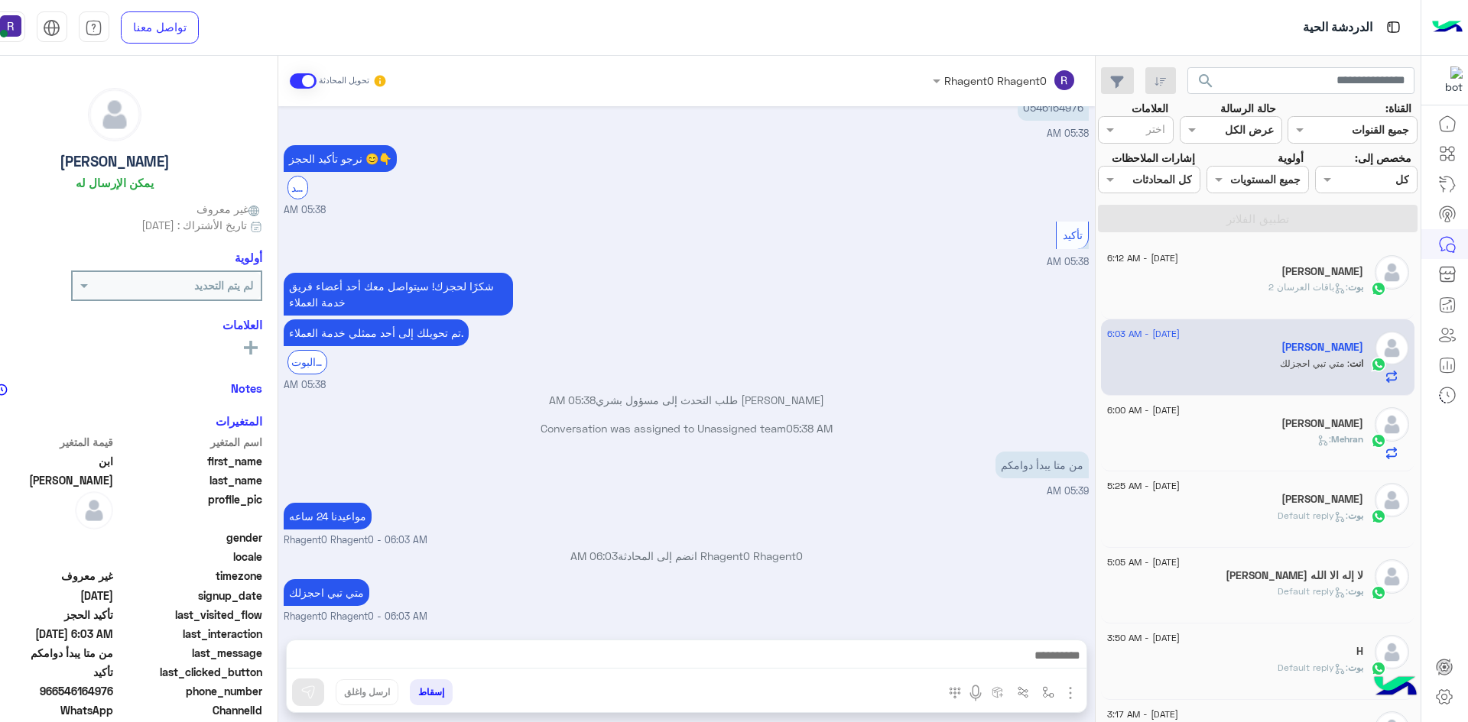
click at [1259, 307] on div "بوت : باقات العرسان 2" at bounding box center [1235, 294] width 256 height 27
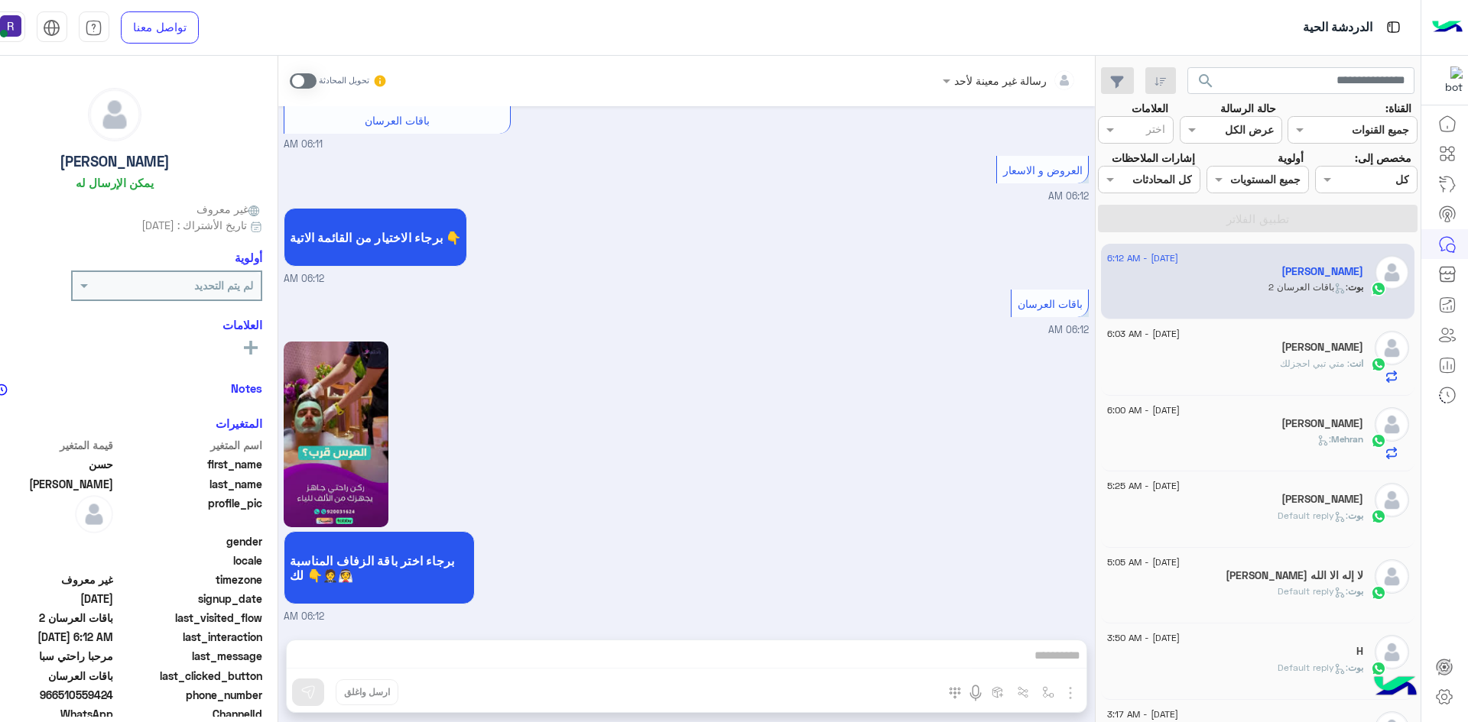
click at [1231, 378] on div "انت : متي تبي احجزلك" at bounding box center [1235, 370] width 256 height 27
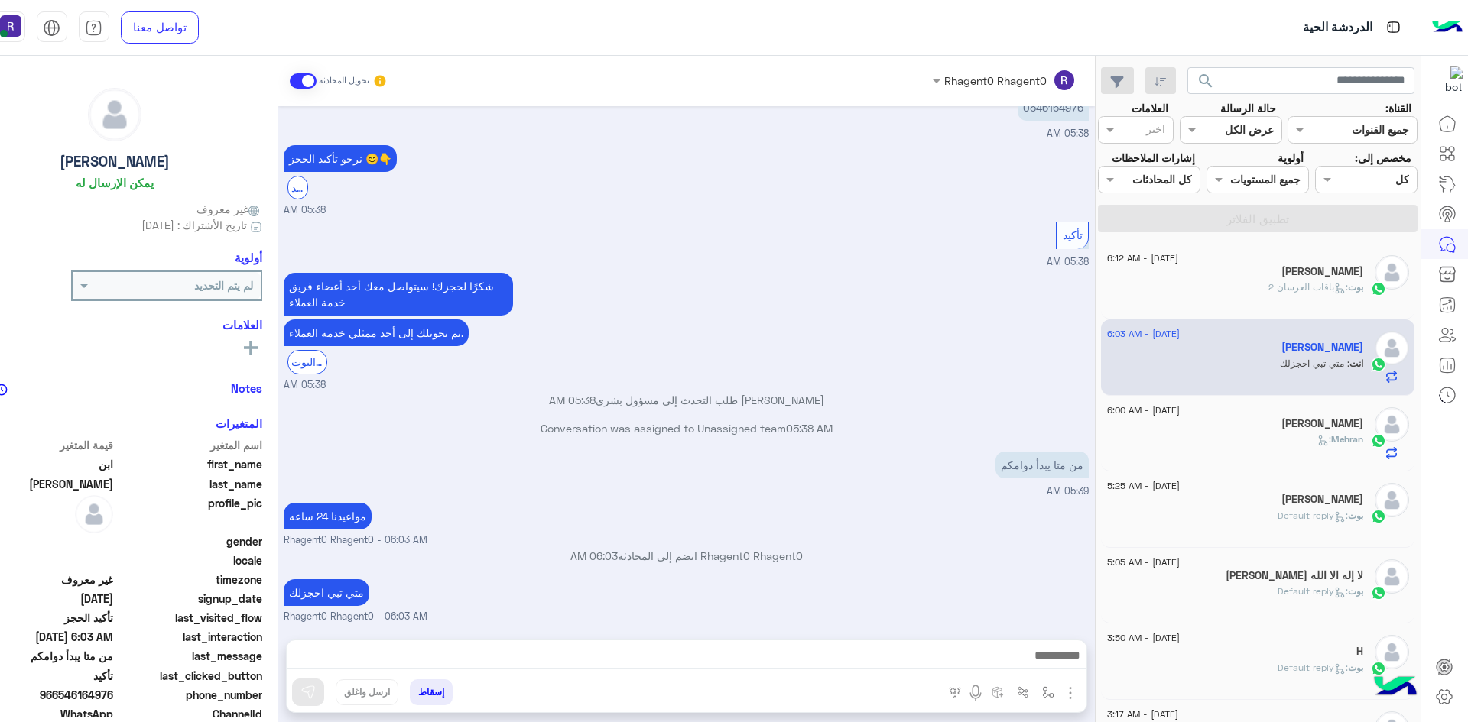
click at [1239, 459] on div "Mehran :" at bounding box center [1235, 446] width 256 height 27
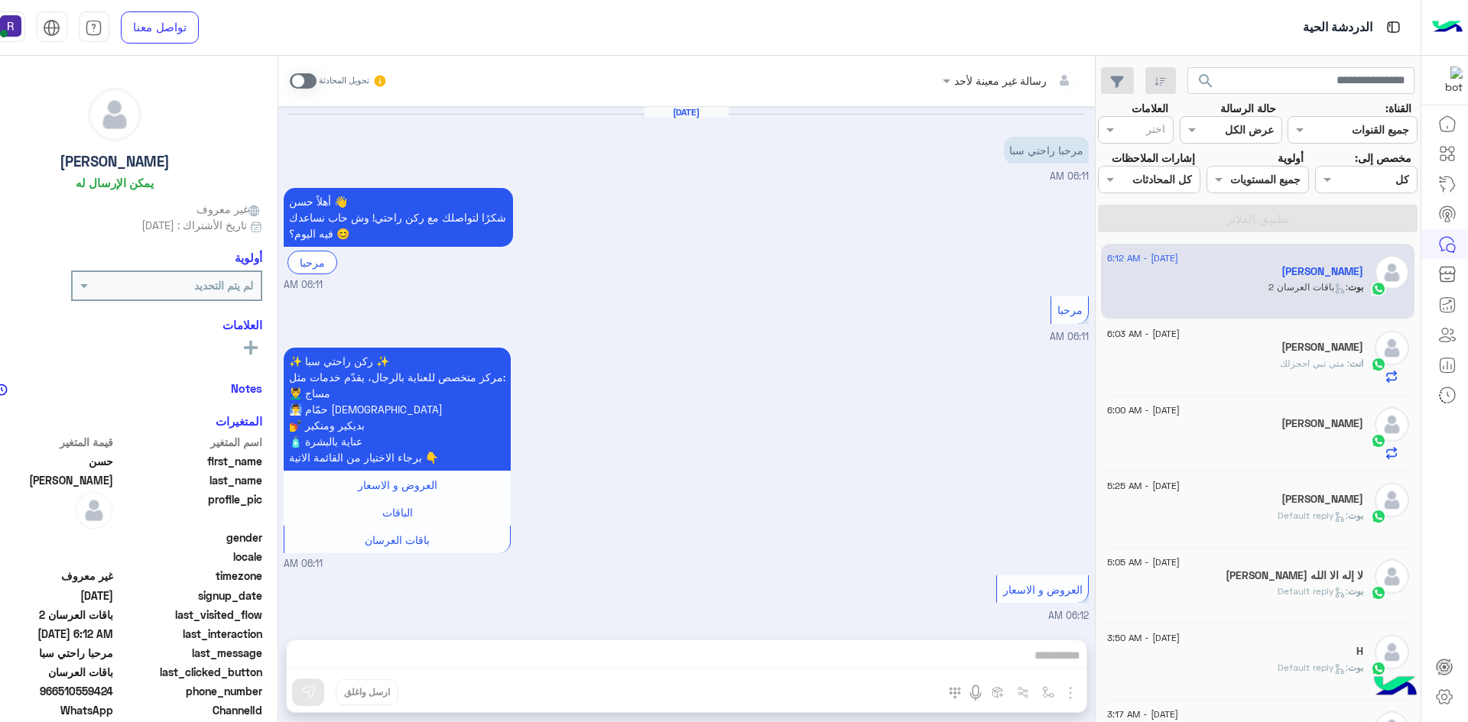
scroll to position [434, 0]
